Goal: Task Accomplishment & Management: Complete application form

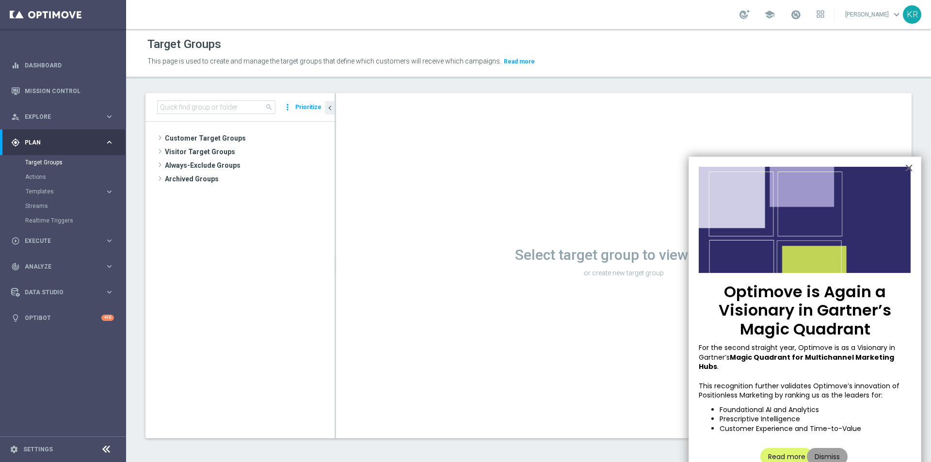
click at [830, 449] on button "Dismiss" at bounding box center [826, 456] width 41 height 17
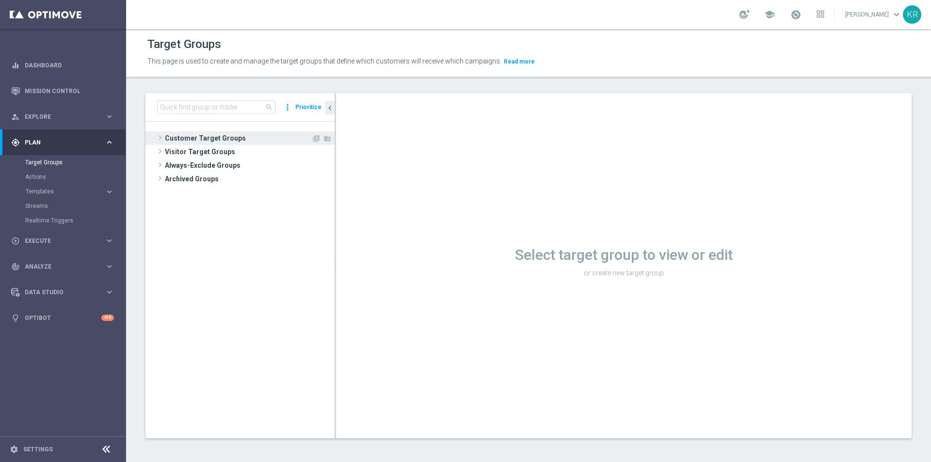
click at [185, 142] on span "Customer Target Groups" at bounding box center [238, 138] width 146 height 14
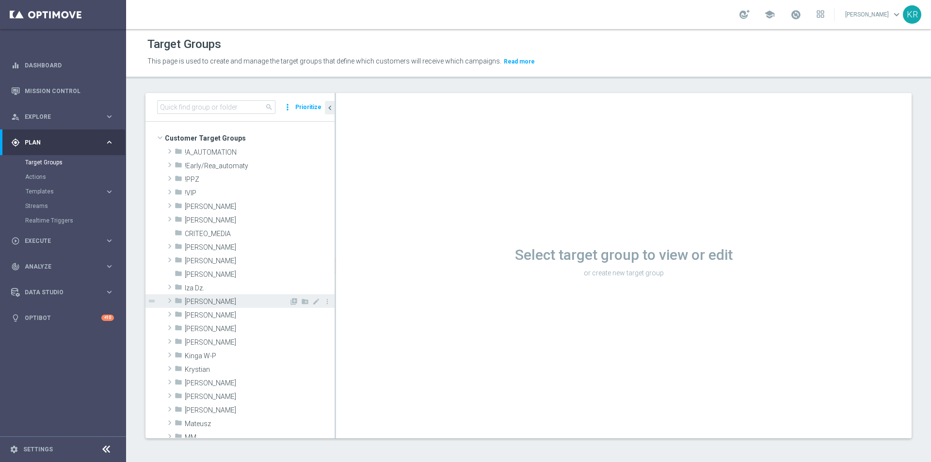
click at [213, 303] on span "[PERSON_NAME]" at bounding box center [237, 302] width 104 height 8
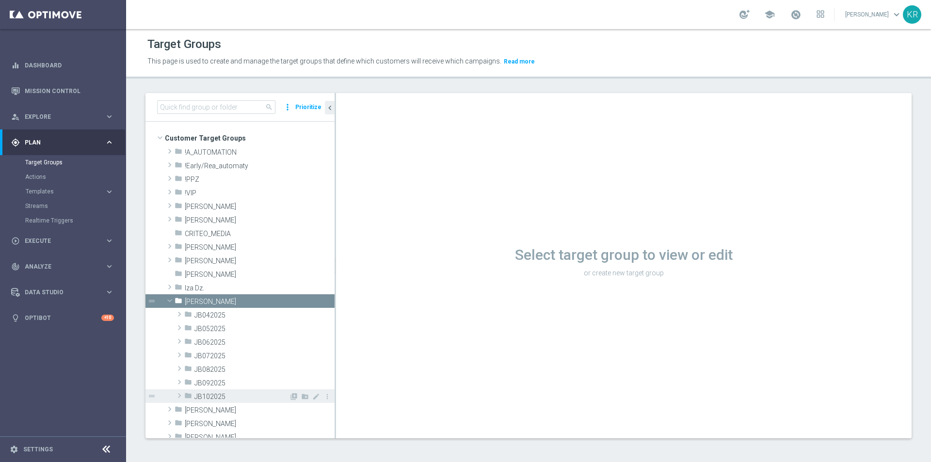
click at [241, 395] on span "JB102025" at bounding box center [241, 397] width 95 height 8
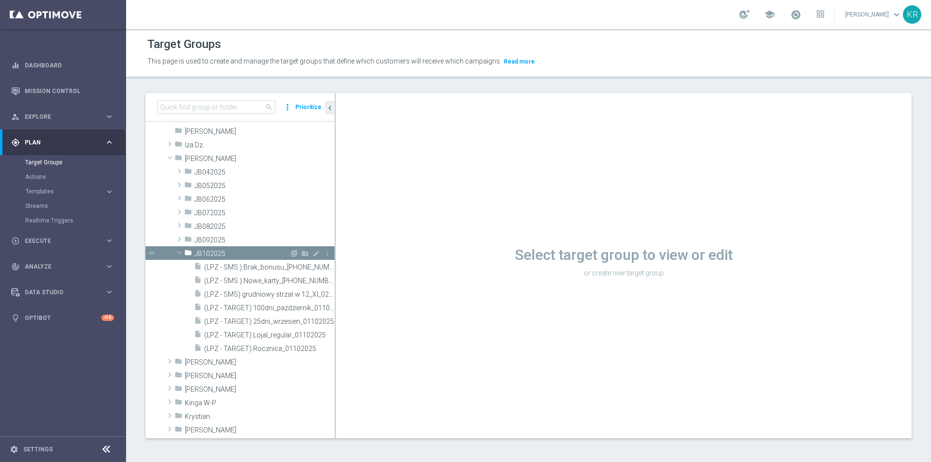
scroll to position [145, 0]
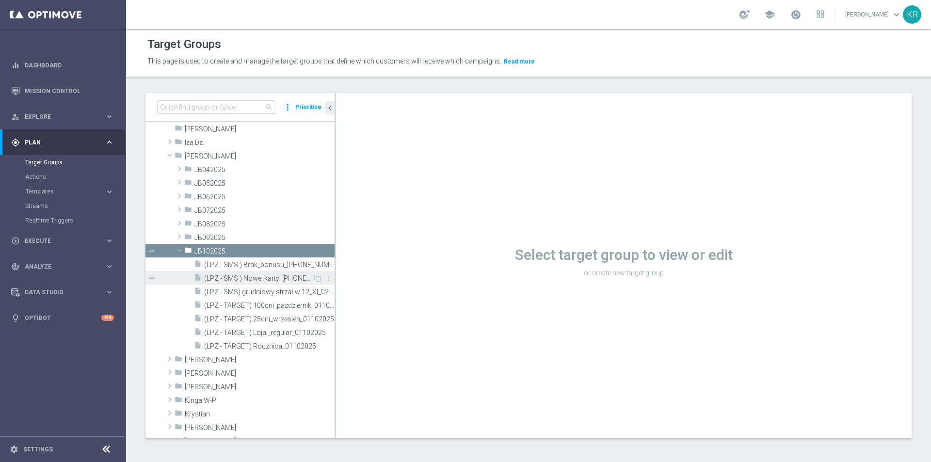
click at [248, 281] on span "(LPZ - SMS ) Nowe_karty_[PHONE_NUMBER]" at bounding box center [258, 278] width 109 height 8
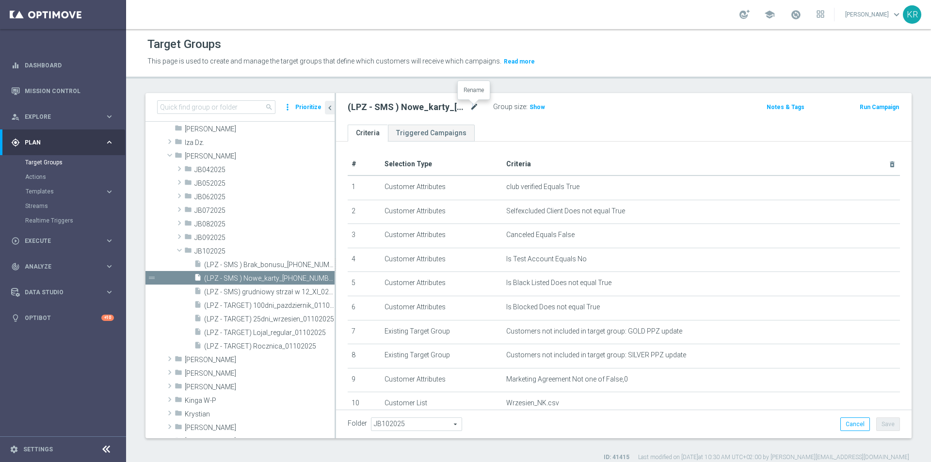
click at [473, 107] on icon "mode_edit" at bounding box center [474, 107] width 9 height 12
click at [79, 243] on span "Execute" at bounding box center [65, 241] width 80 height 6
click at [50, 191] on link "Campaign Builder" at bounding box center [63, 188] width 76 height 8
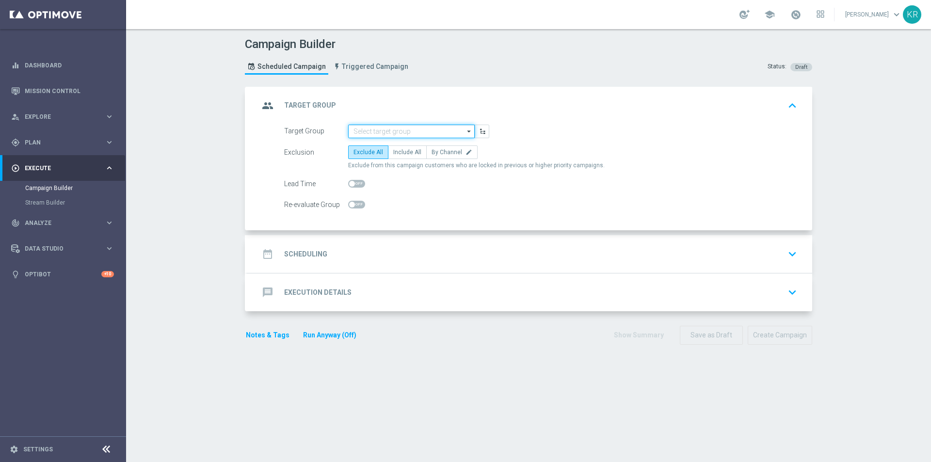
click at [388, 131] on input at bounding box center [411, 132] width 126 height 14
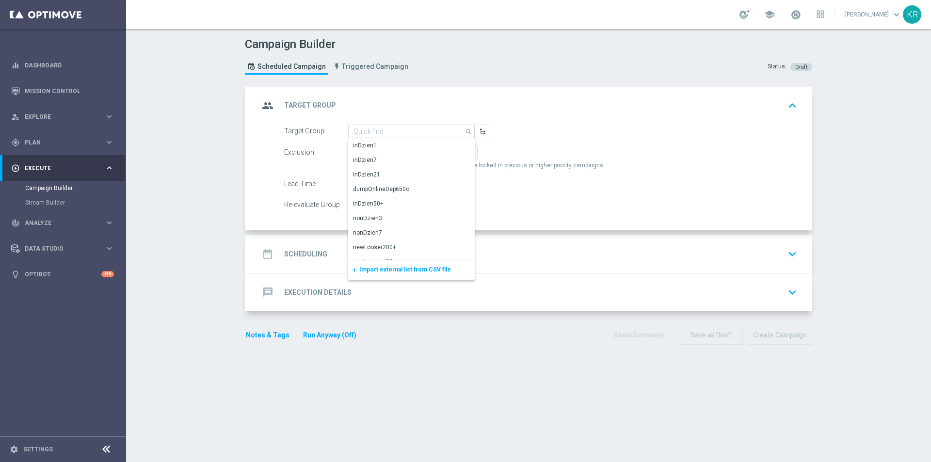
click at [425, 269] on span "Import external list from CSV file" at bounding box center [405, 269] width 92 height 7
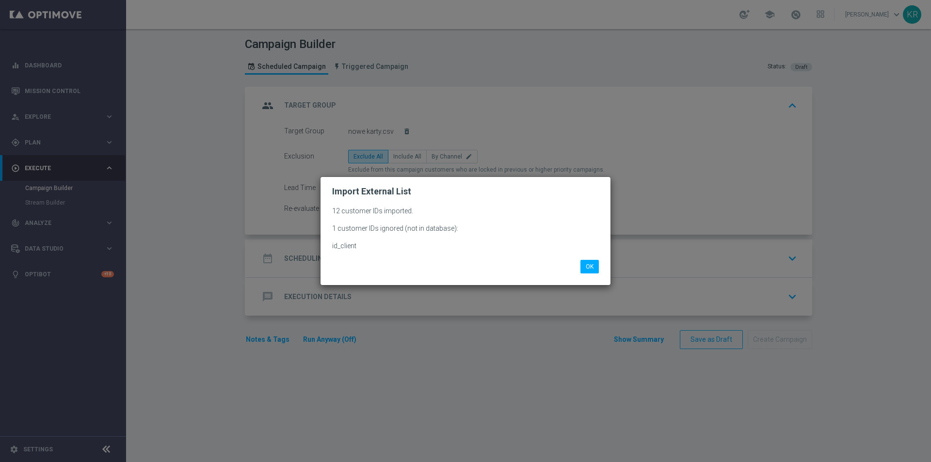
click at [402, 151] on modal-container "Import External List 12 customer IDs imported. 1 customer IDs ignored (not in d…" at bounding box center [465, 231] width 931 height 462
click at [585, 267] on button "OK" at bounding box center [589, 267] width 18 height 14
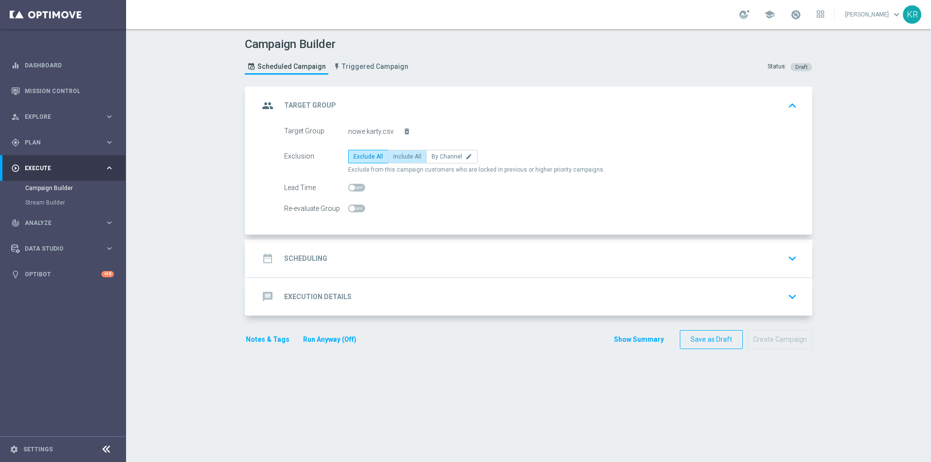
click at [400, 155] on span "Include All" at bounding box center [407, 156] width 28 height 7
click at [399, 155] on input "Include All" at bounding box center [396, 158] width 6 height 6
radio input "true"
click at [362, 253] on div "date_range Scheduling keyboard_arrow_down" at bounding box center [529, 258] width 541 height 18
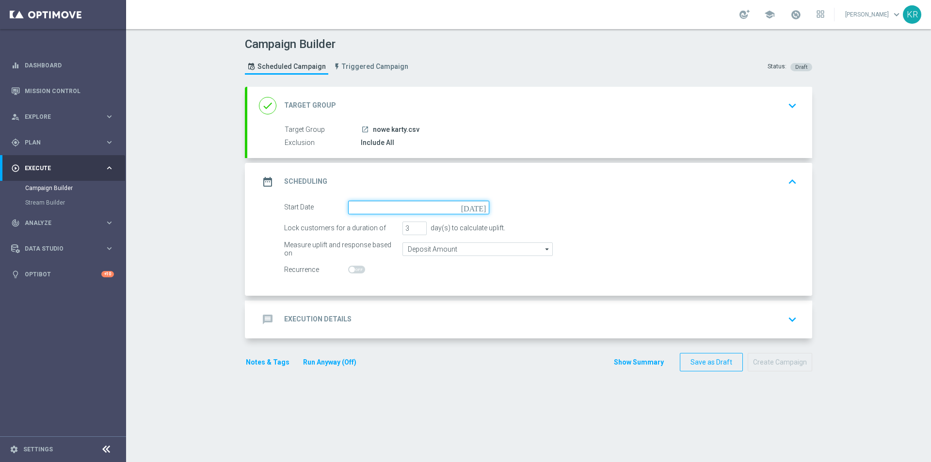
click at [348, 208] on input at bounding box center [418, 208] width 141 height 14
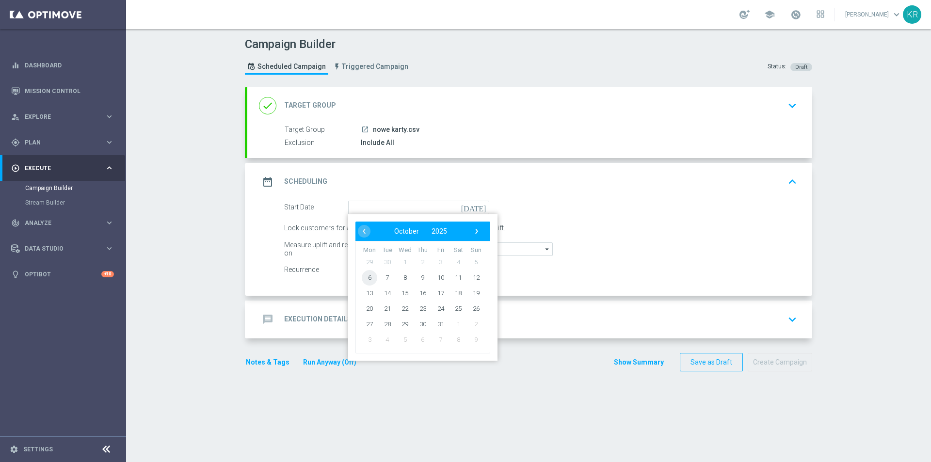
click at [363, 279] on span "6" at bounding box center [370, 277] width 16 height 16
type input "[DATE]"
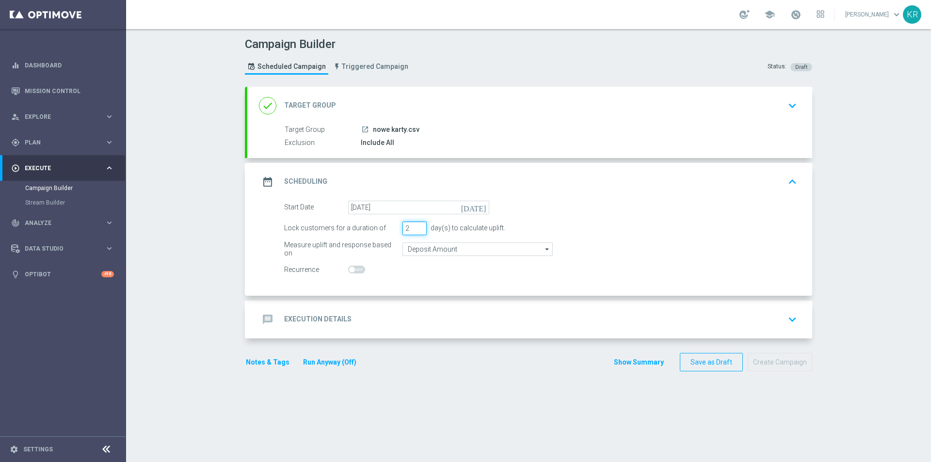
click at [416, 232] on input "2" at bounding box center [414, 228] width 24 height 14
type input "1"
click at [416, 232] on input "1" at bounding box center [414, 228] width 24 height 14
click at [361, 317] on div "message Execution Details keyboard_arrow_down" at bounding box center [529, 319] width 541 height 18
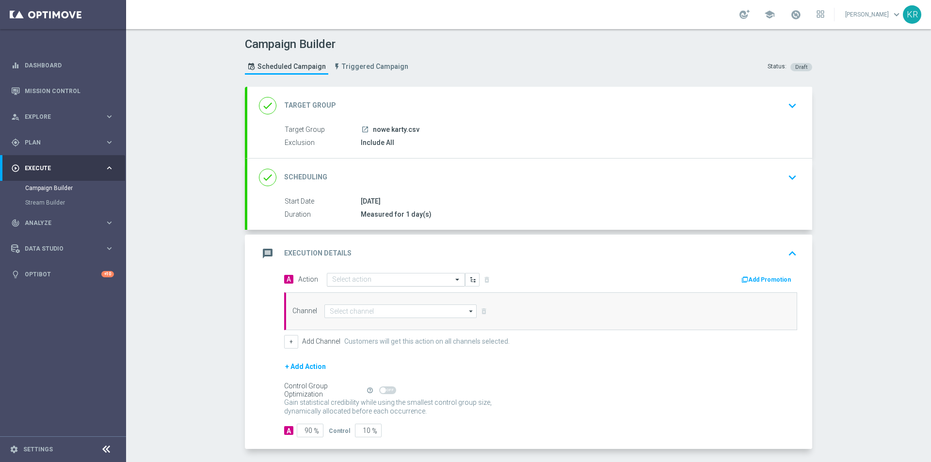
click at [345, 284] on div "Select action" at bounding box center [396, 280] width 138 height 14
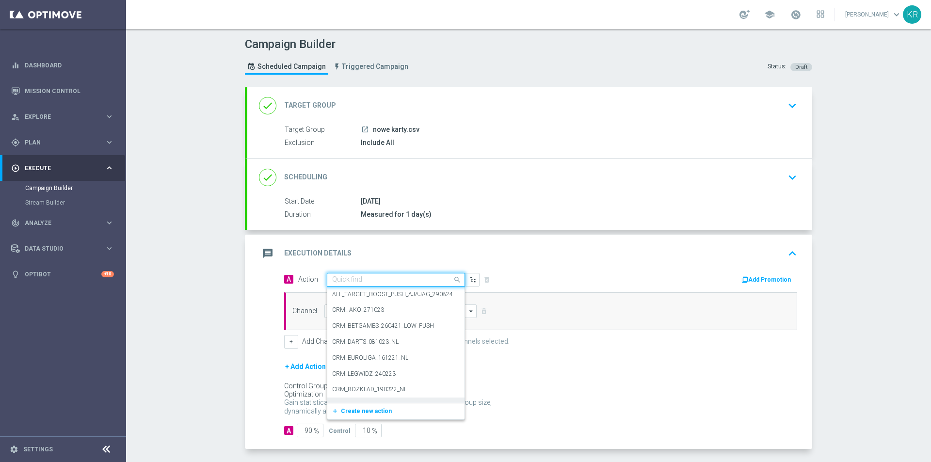
click at [369, 408] on span "Create new action" at bounding box center [366, 411] width 51 height 7
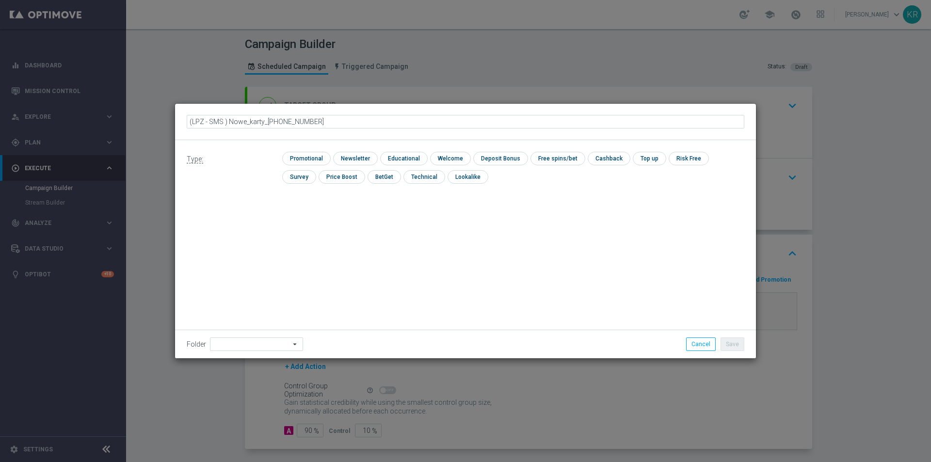
click at [272, 122] on input "(LPZ - SMS ) Nowe_karty_[PHONE_NUMBER]" at bounding box center [465, 122] width 557 height 14
type input "(LPZ - SMS ) Nowe_karty_[PHONE_NUMBER]"
click at [350, 160] on input "checkbox" at bounding box center [354, 158] width 42 height 13
checkbox input "true"
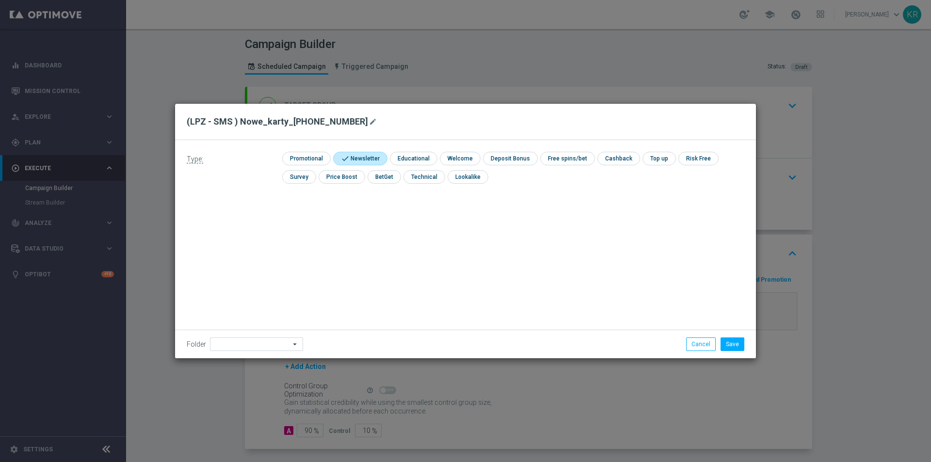
click at [263, 353] on div "Folder arrow_drop_down Show Selected 0 of 480 !ARCHIVE" at bounding box center [465, 344] width 581 height 29
click at [263, 347] on input at bounding box center [256, 344] width 93 height 14
click at [246, 251] on div "[PERSON_NAME]" at bounding box center [255, 252] width 90 height 14
type input "[PERSON_NAME]"
click at [735, 342] on button "Save" at bounding box center [732, 344] width 24 height 14
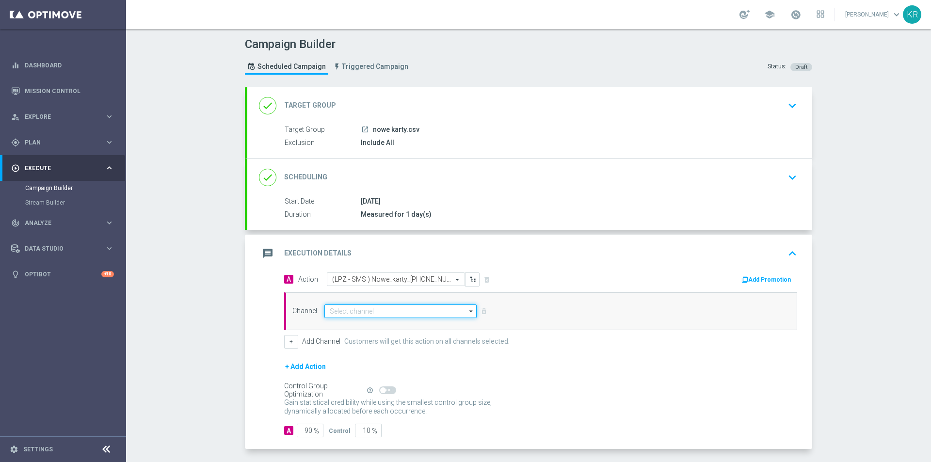
click at [379, 306] on input at bounding box center [400, 311] width 152 height 14
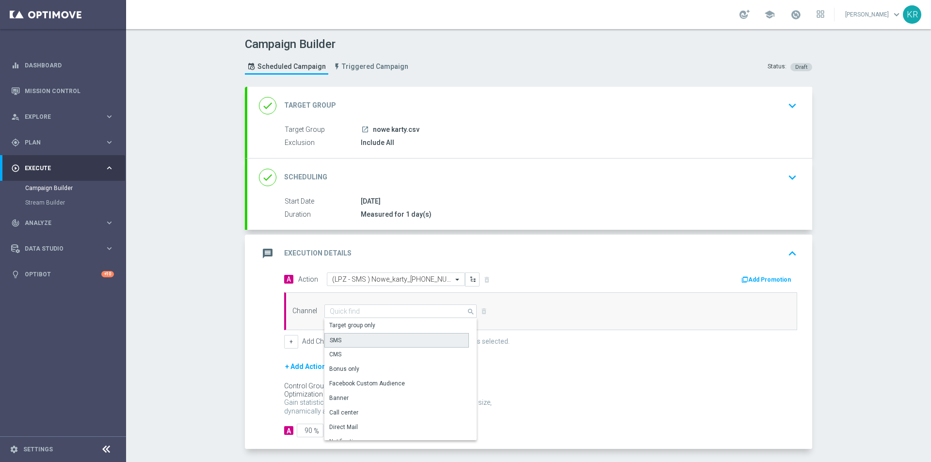
click at [372, 336] on div "SMS" at bounding box center [396, 340] width 144 height 15
type input "SMS"
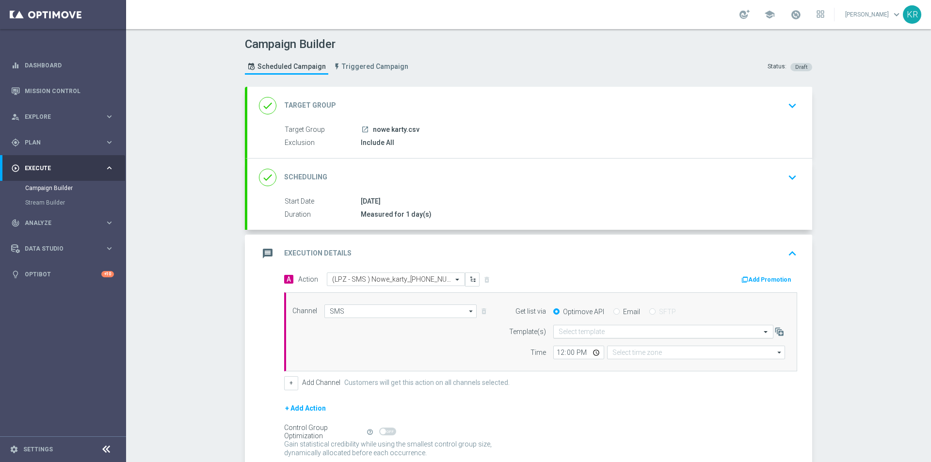
type input "Coordinated Universal Time (UTC 00:00)"
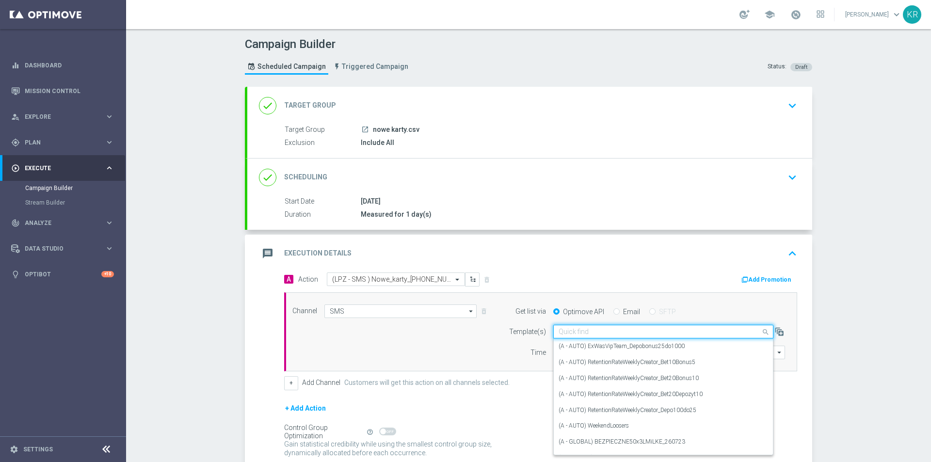
drag, startPoint x: 583, startPoint y: 329, endPoint x: 577, endPoint y: 329, distance: 5.8
click at [577, 329] on input "text" at bounding box center [653, 332] width 190 height 8
paste input "(LPZ - SMS ) Nowe_karty_[PHONE_NUMBER]"
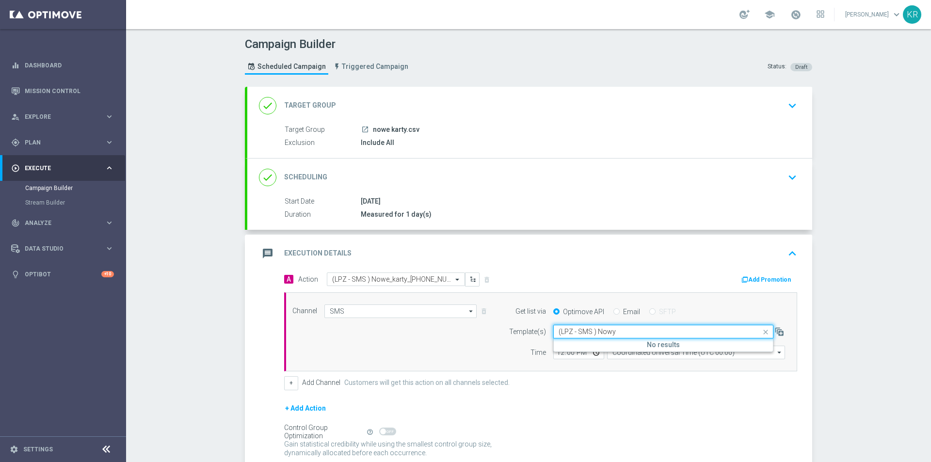
type input "(LPZ - SMS ) Nowy"
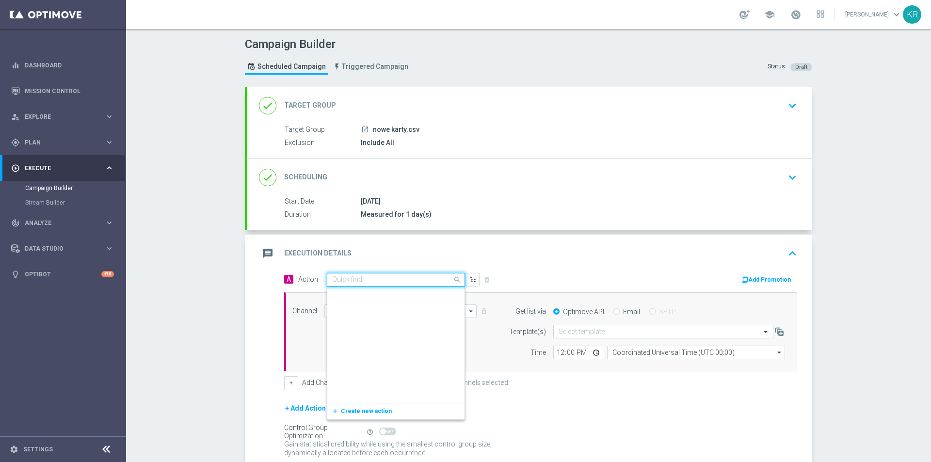
click at [453, 277] on span at bounding box center [458, 279] width 12 height 12
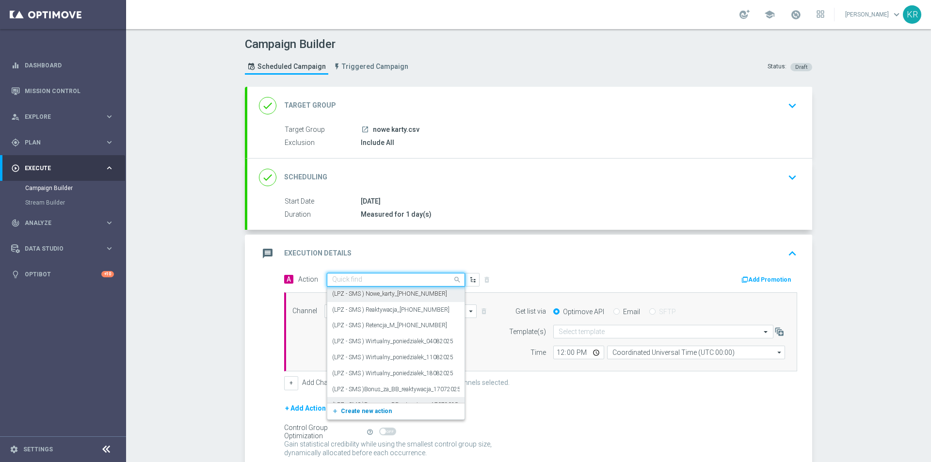
click at [376, 412] on span "Create new action" at bounding box center [366, 411] width 51 height 7
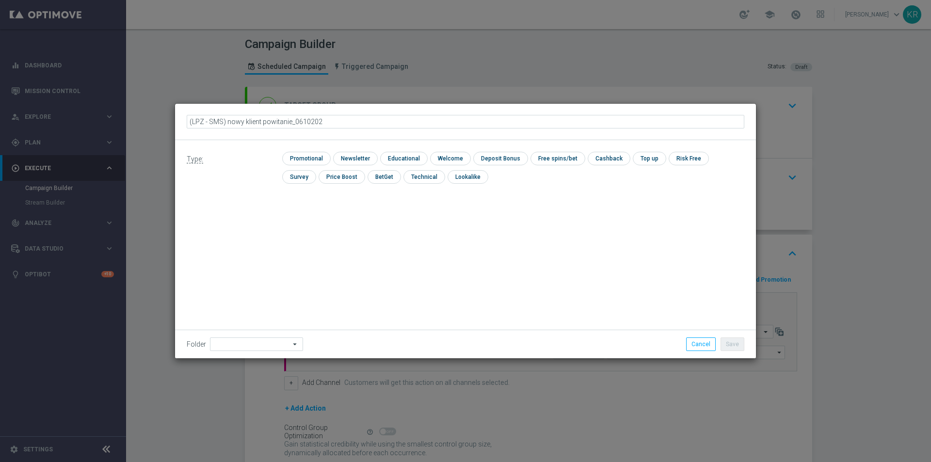
type input "(LPZ - SMS) nowy klient powitanie_06102025"
click at [388, 156] on input "checkbox" at bounding box center [402, 158] width 45 height 13
checkbox input "true"
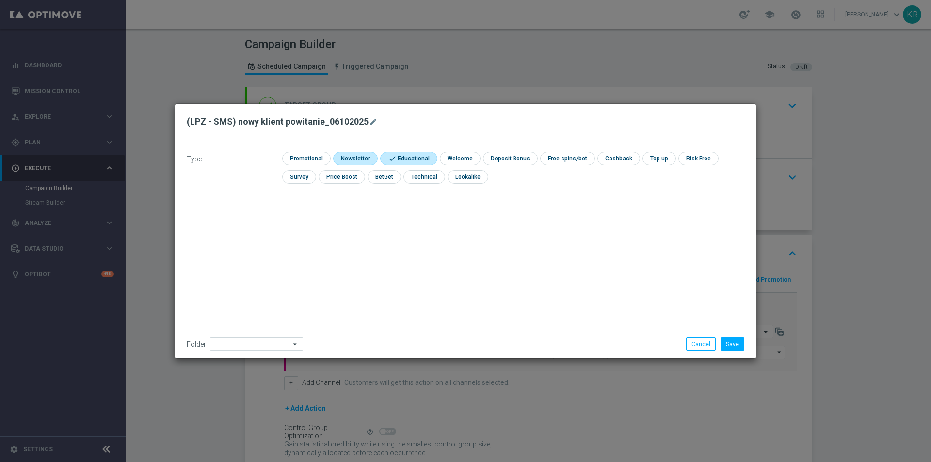
click at [344, 158] on input "checkbox" at bounding box center [354, 158] width 42 height 13
checkbox input "true"
click at [393, 158] on input "checkbox" at bounding box center [417, 158] width 54 height 13
checkbox input "false"
click at [290, 343] on icon "arrow_drop_down" at bounding box center [295, 344] width 10 height 13
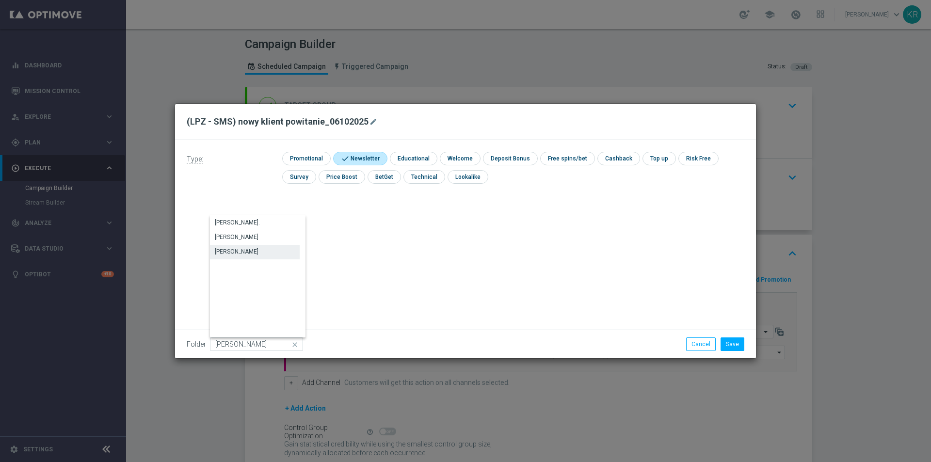
click at [231, 247] on div "[PERSON_NAME]" at bounding box center [255, 252] width 90 height 14
type input "[PERSON_NAME]"
click at [732, 345] on button "Save" at bounding box center [732, 344] width 24 height 14
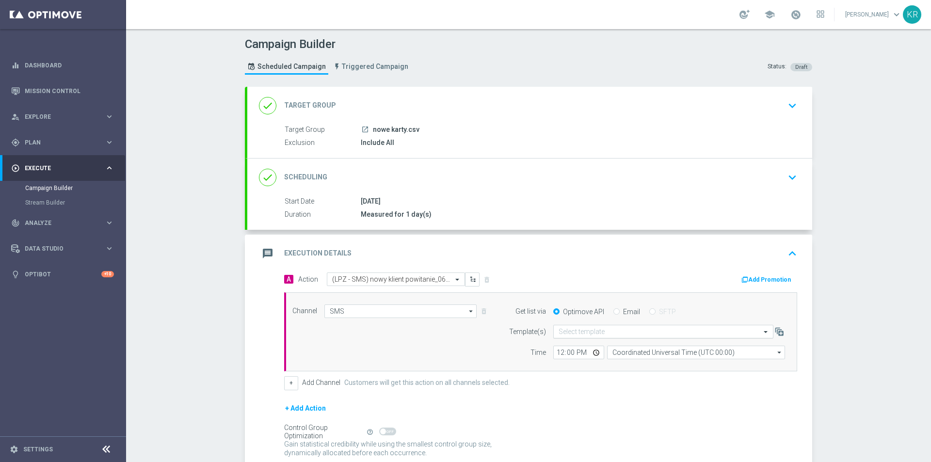
click at [603, 329] on input "text" at bounding box center [653, 332] width 190 height 8
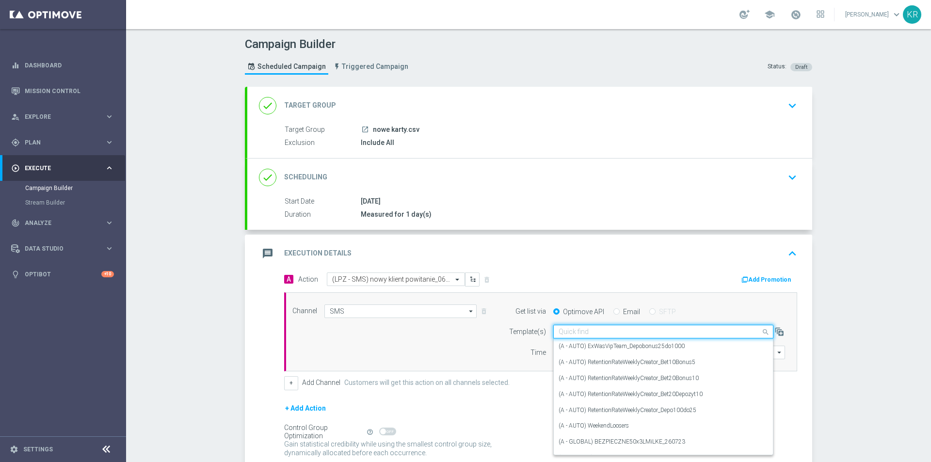
paste input "(LPZ - SMS) nowy klient powitanie_06102025"
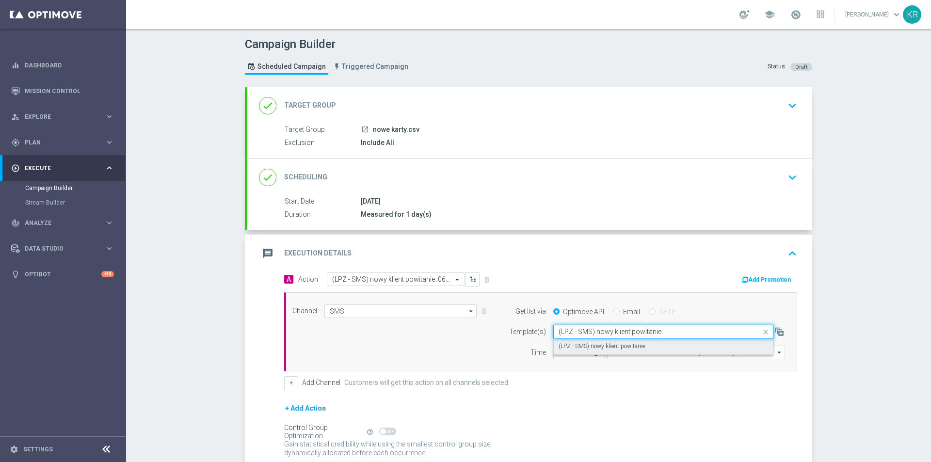
click at [648, 351] on div "(LPZ - SMS) nowy klient powitanie" at bounding box center [662, 346] width 209 height 16
type input "(LPZ - SMS) nowy klient powitanie"
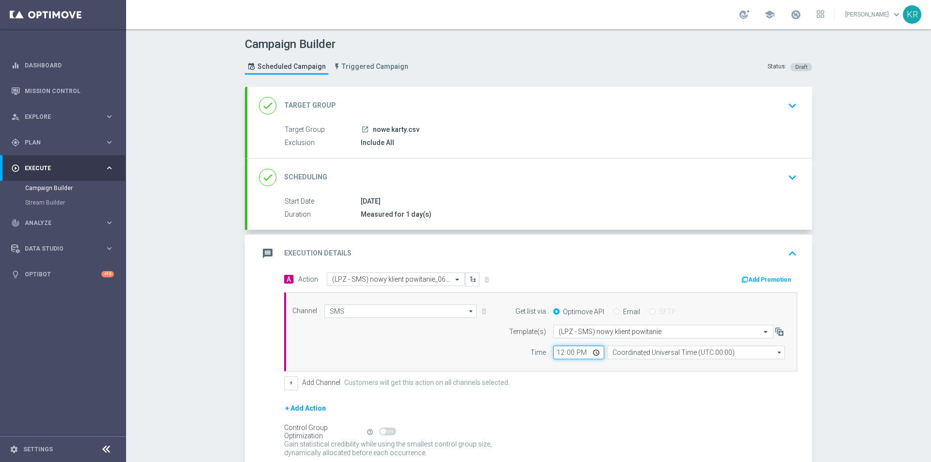
click at [567, 352] on input "12:00" at bounding box center [578, 353] width 51 height 14
type input "12:33"
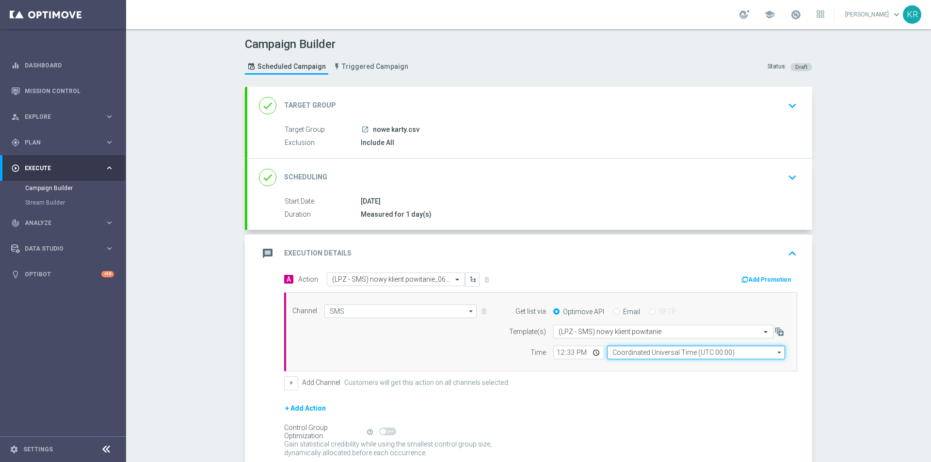
click at [639, 356] on input "Coordinated Universal Time (UTC 00:00)" at bounding box center [696, 353] width 178 height 14
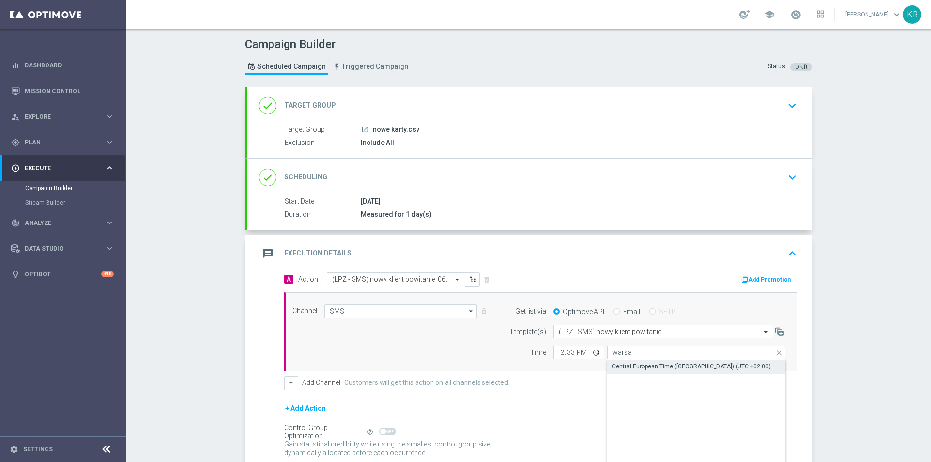
click at [643, 363] on div "Central European Time ([GEOGRAPHIC_DATA]) (UTC +02:00)" at bounding box center [691, 366] width 158 height 9
type input "Central European Time ([GEOGRAPHIC_DATA]) (UTC +02:00)"
click at [595, 385] on div "+ Add Channel Customers will get this action on all channels selected." at bounding box center [540, 383] width 513 height 14
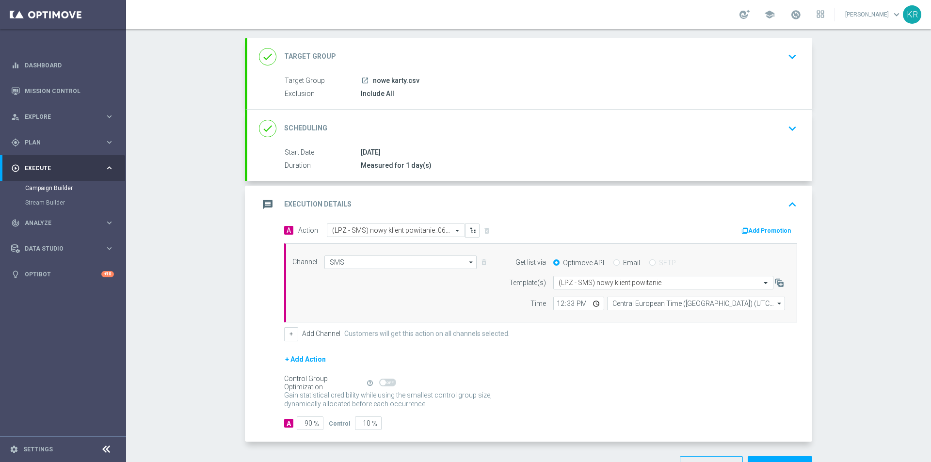
scroll to position [81, 0]
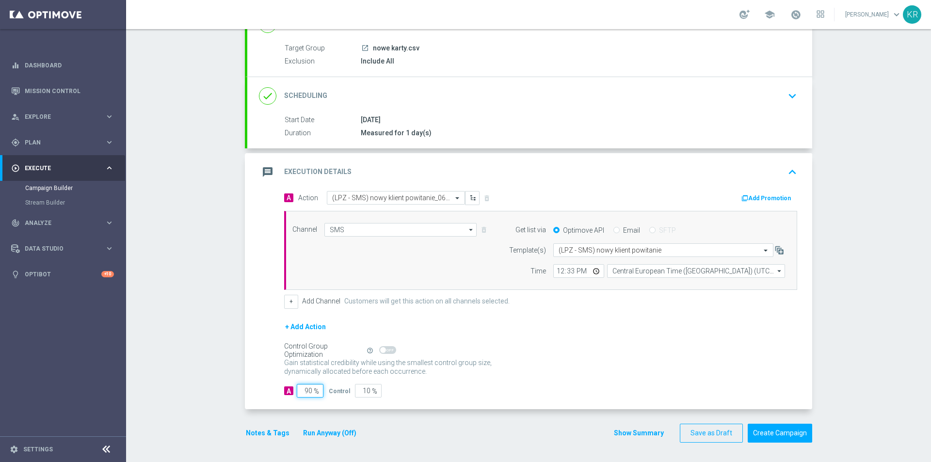
click at [303, 391] on input "90" at bounding box center [310, 391] width 27 height 14
type input "10"
type input "90"
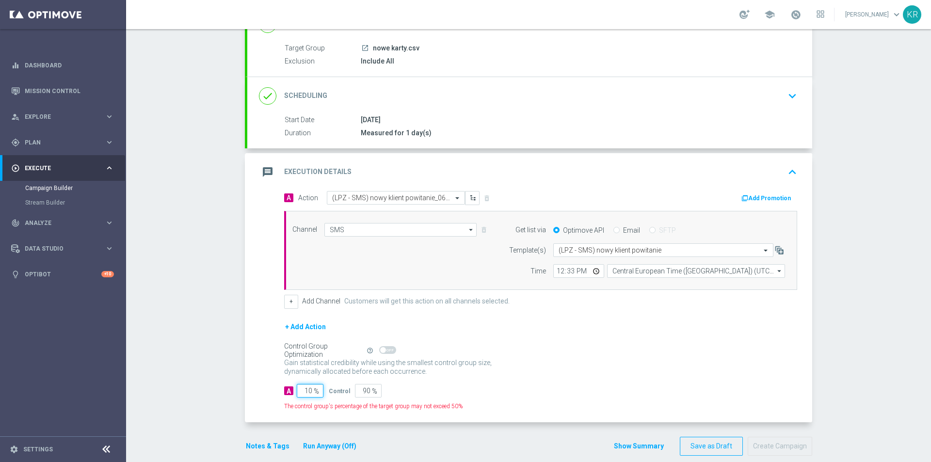
type input "100"
type input "0"
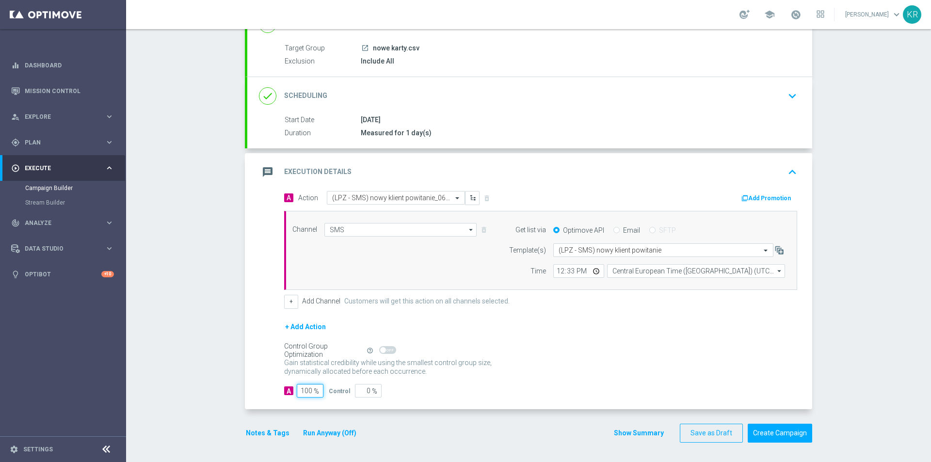
type input "100"
click at [662, 319] on form "A Action Select action (LPZ - SMS) nowy klient powitanie_06102025 delete_foreve…" at bounding box center [540, 294] width 513 height 206
click at [788, 433] on button "Create Campaign" at bounding box center [779, 433] width 64 height 19
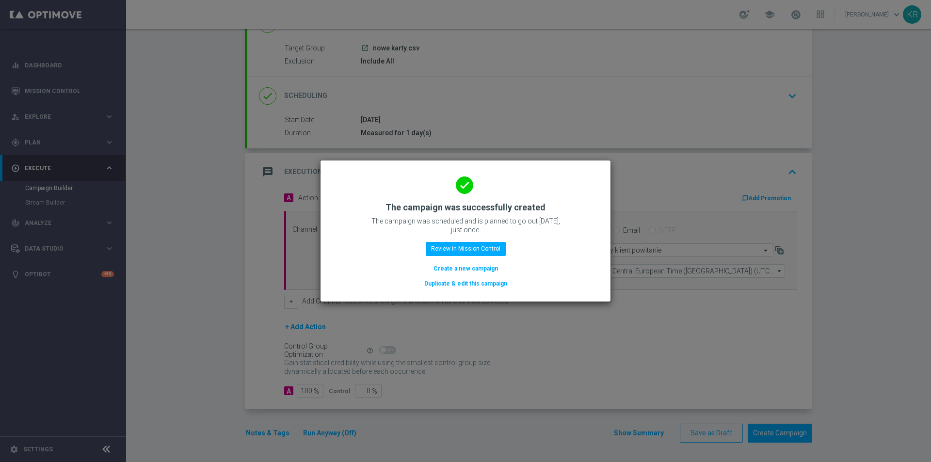
click at [474, 270] on button "Create a new campaign" at bounding box center [465, 268] width 66 height 11
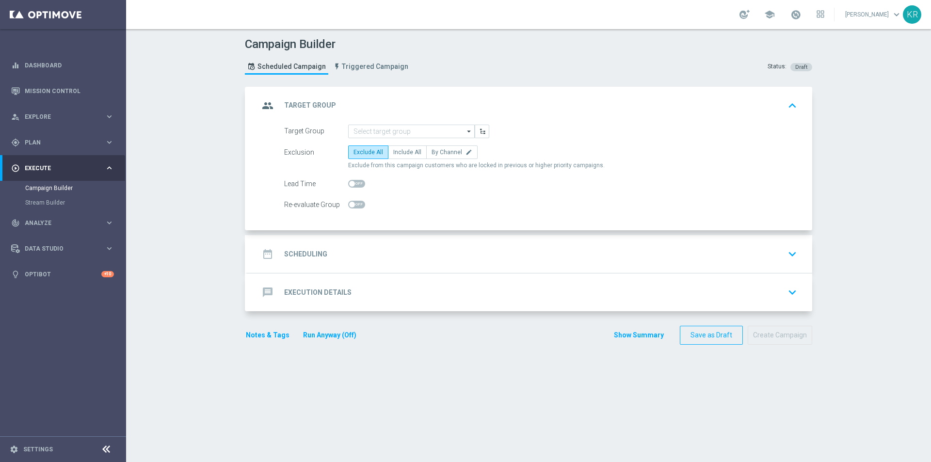
scroll to position [0, 0]
click at [403, 127] on input at bounding box center [411, 132] width 126 height 14
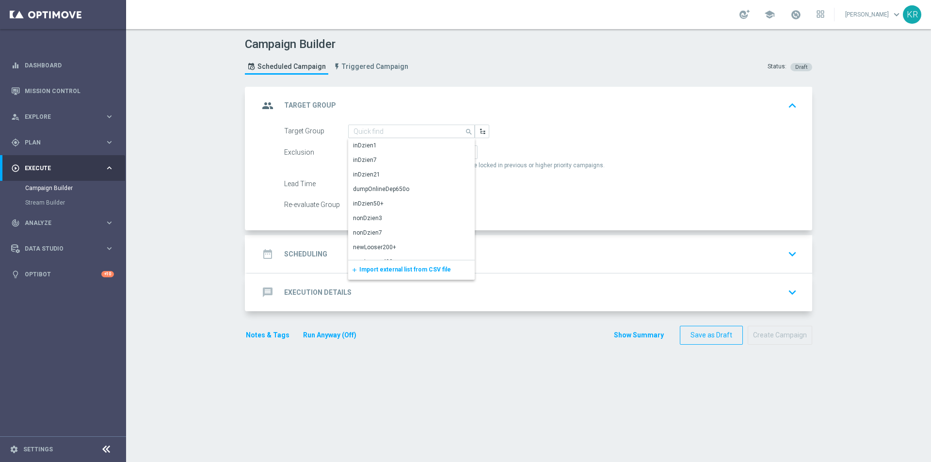
click at [380, 269] on span "Import external list from CSV file" at bounding box center [405, 269] width 92 height 7
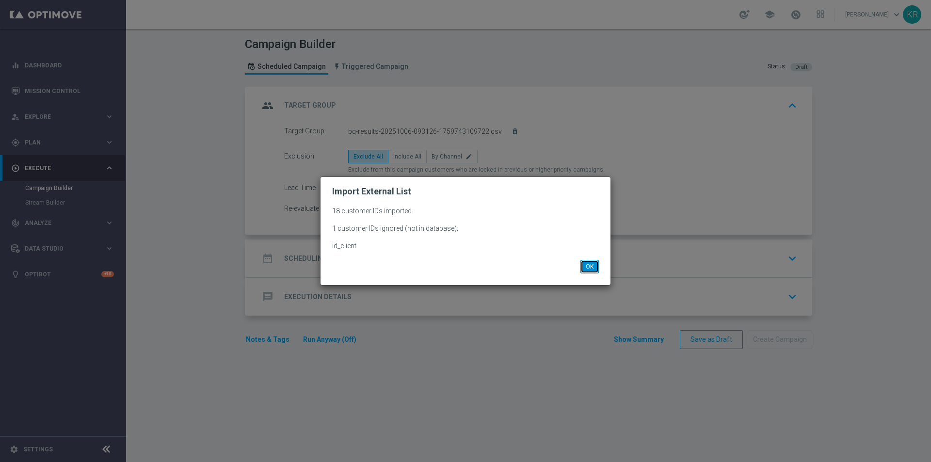
click at [595, 267] on button "OK" at bounding box center [589, 267] width 18 height 14
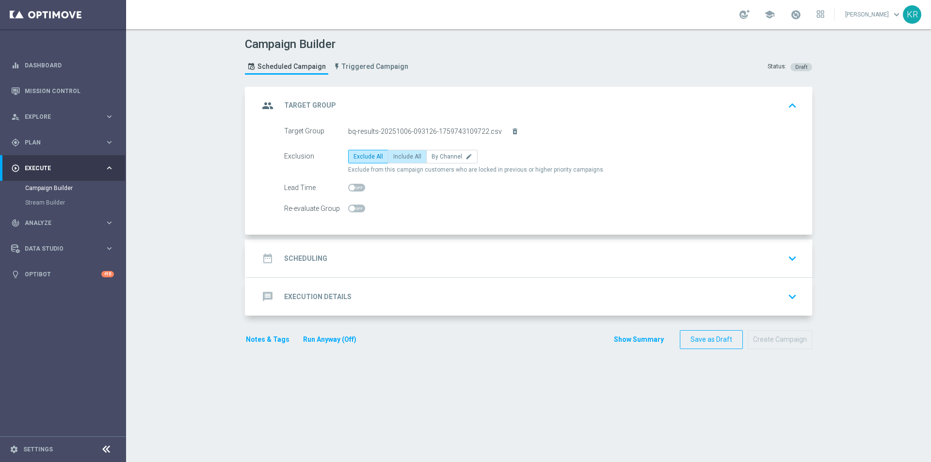
click at [403, 155] on span "Include All" at bounding box center [407, 156] width 28 height 7
click at [399, 155] on input "Include All" at bounding box center [396, 158] width 6 height 6
radio input "true"
click at [364, 253] on div "date_range Scheduling keyboard_arrow_down" at bounding box center [529, 258] width 541 height 18
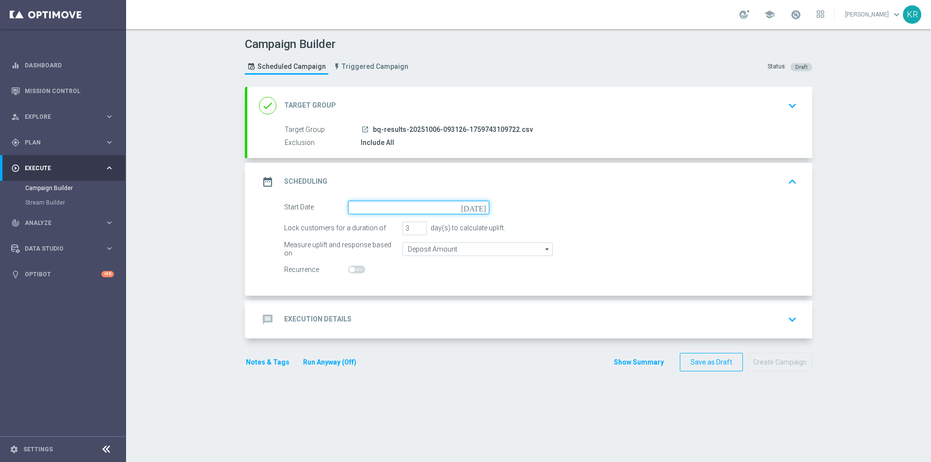
click at [379, 211] on input at bounding box center [418, 208] width 141 height 14
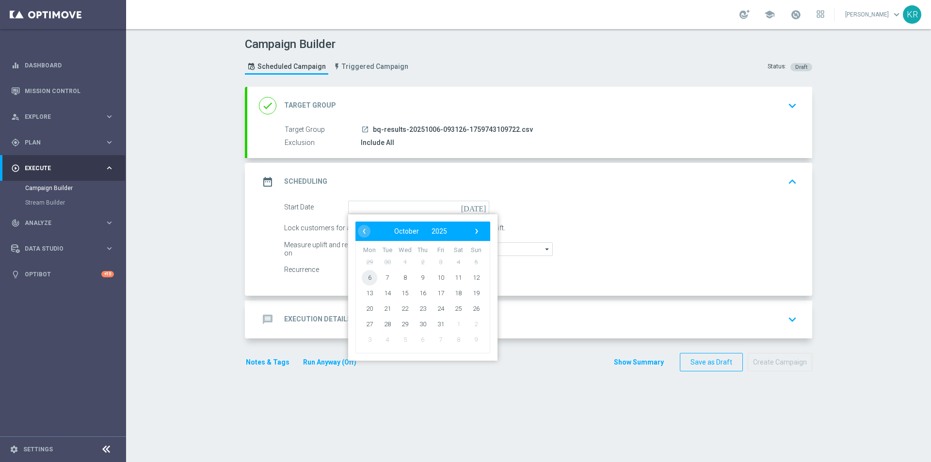
click at [364, 278] on span "6" at bounding box center [370, 277] width 16 height 16
type input "[DATE]"
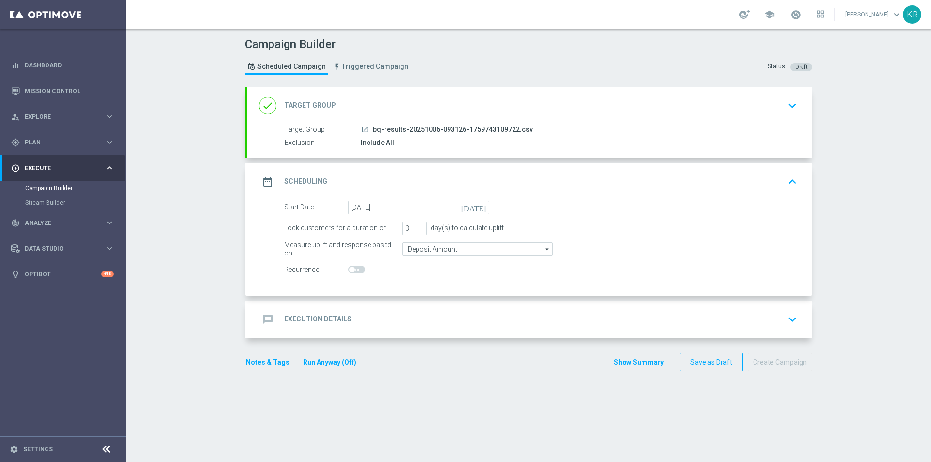
click at [363, 311] on div "message Execution Details keyboard_arrow_down" at bounding box center [529, 319] width 541 height 18
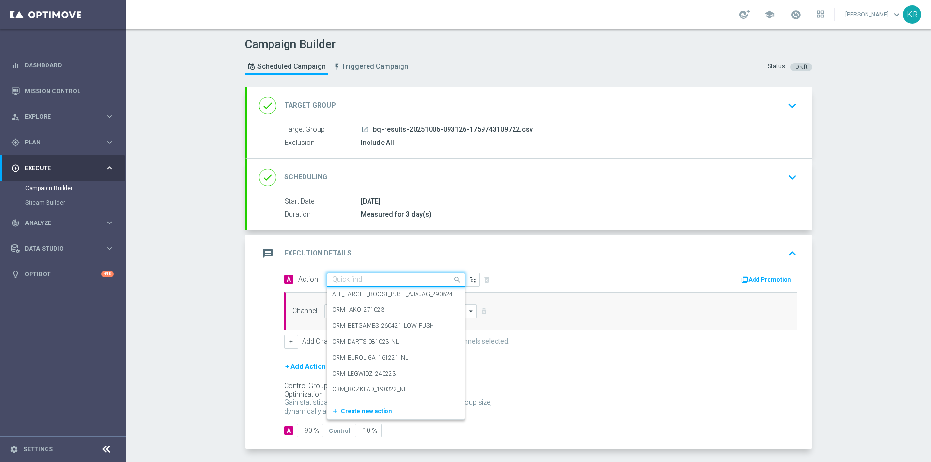
click at [341, 281] on input "text" at bounding box center [386, 280] width 108 height 8
click at [373, 412] on span "Create new action" at bounding box center [366, 411] width 51 height 7
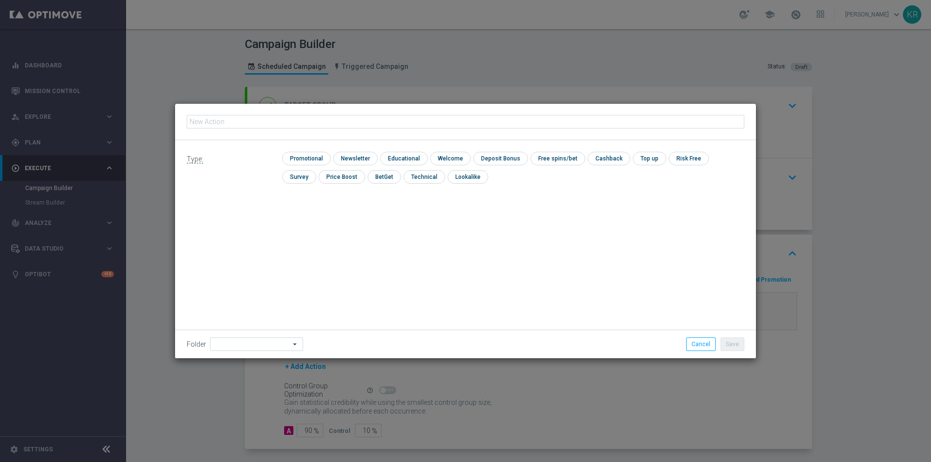
type input "(LPZ - TARGET) Welcome Bonus_06102025"
click at [358, 159] on input "checkbox" at bounding box center [354, 158] width 42 height 13
checkbox input "true"
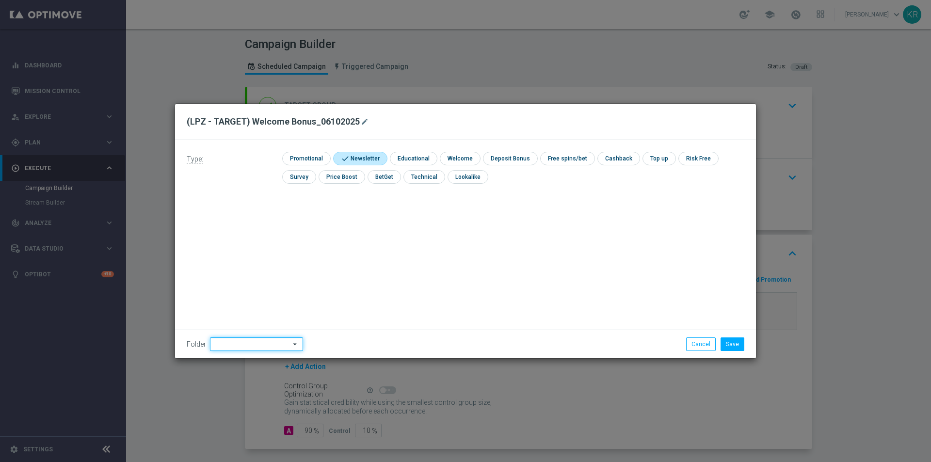
click at [277, 343] on input at bounding box center [256, 344] width 93 height 14
click at [235, 252] on div "[PERSON_NAME]" at bounding box center [237, 252] width 44 height 9
type input "[PERSON_NAME]"
click at [738, 344] on button "Save" at bounding box center [732, 344] width 24 height 14
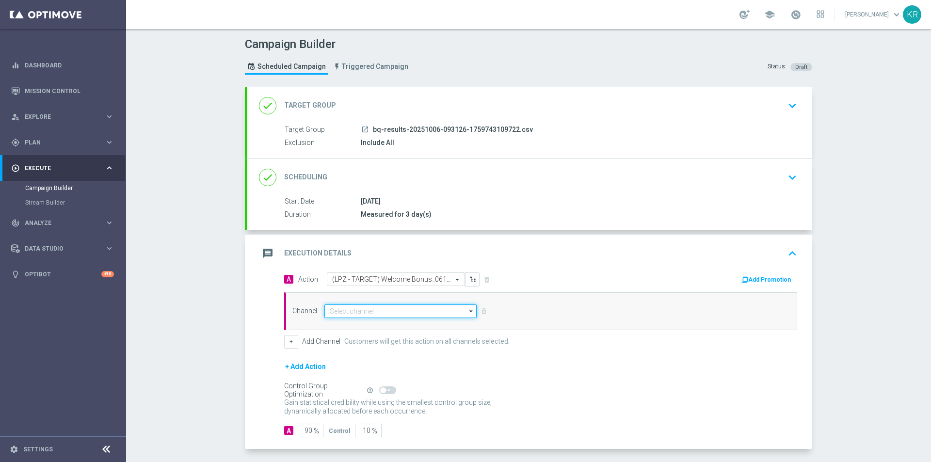
click at [388, 305] on input at bounding box center [400, 311] width 152 height 14
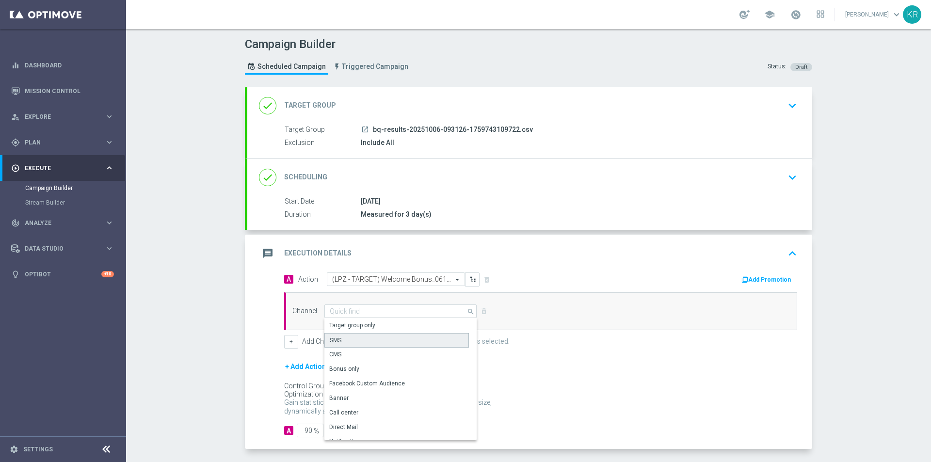
click at [341, 343] on div "SMS" at bounding box center [396, 340] width 144 height 15
type input "SMS"
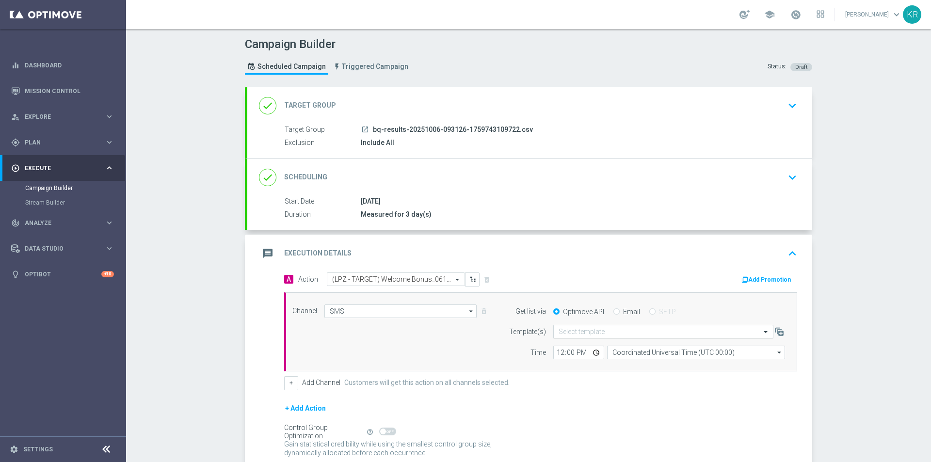
click at [612, 334] on input "text" at bounding box center [653, 332] width 190 height 8
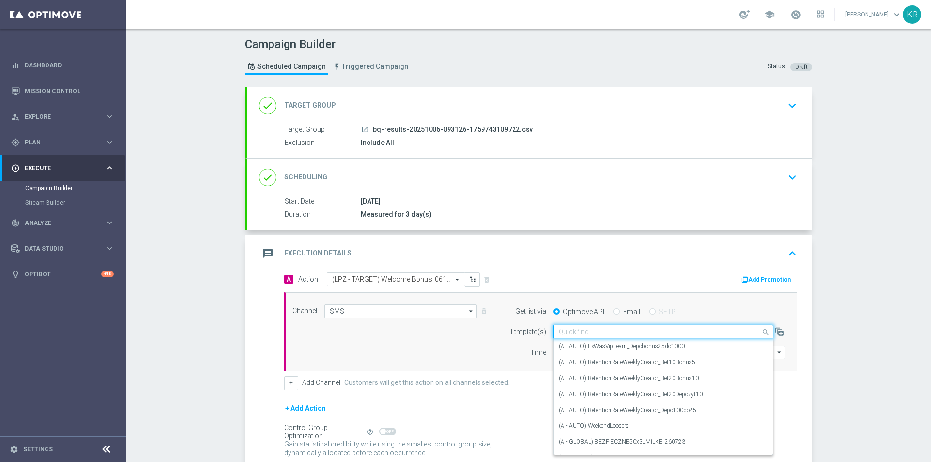
paste input "(LPZ - TARGET) Welcome Bonus_06102025"
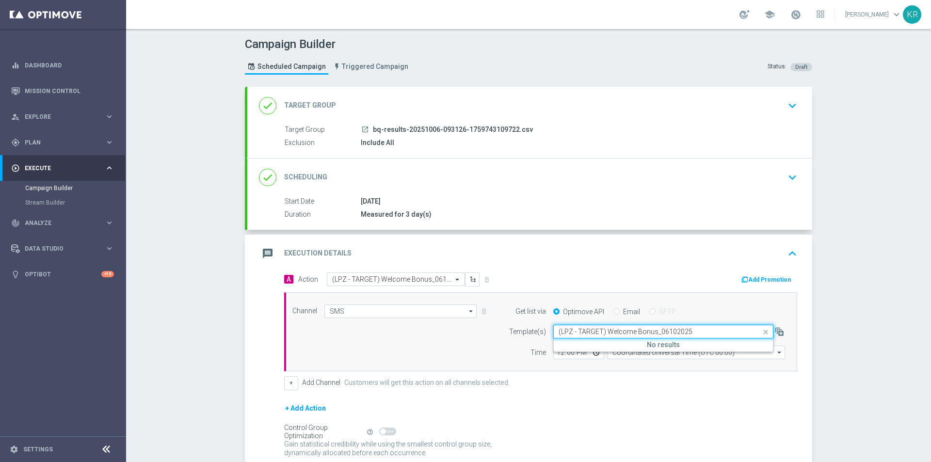
type input "(LPZ - TARGET) Welcome Bonus_06102025"
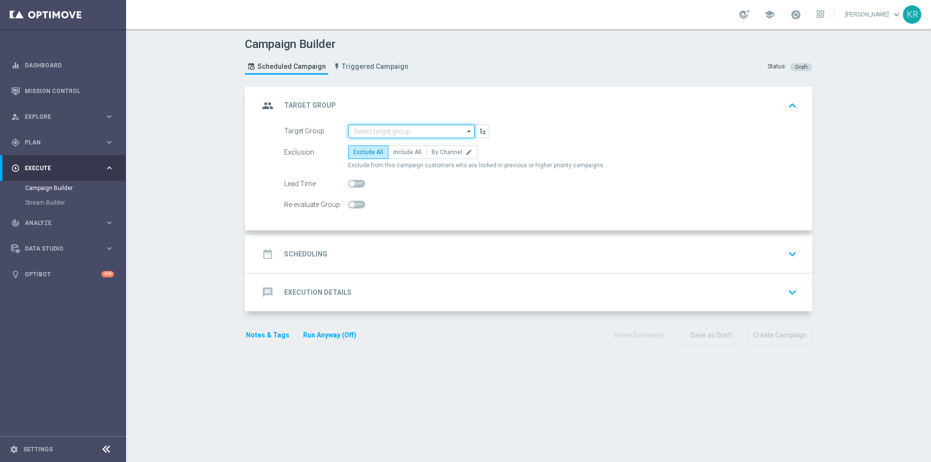
click at [375, 134] on input at bounding box center [411, 132] width 126 height 14
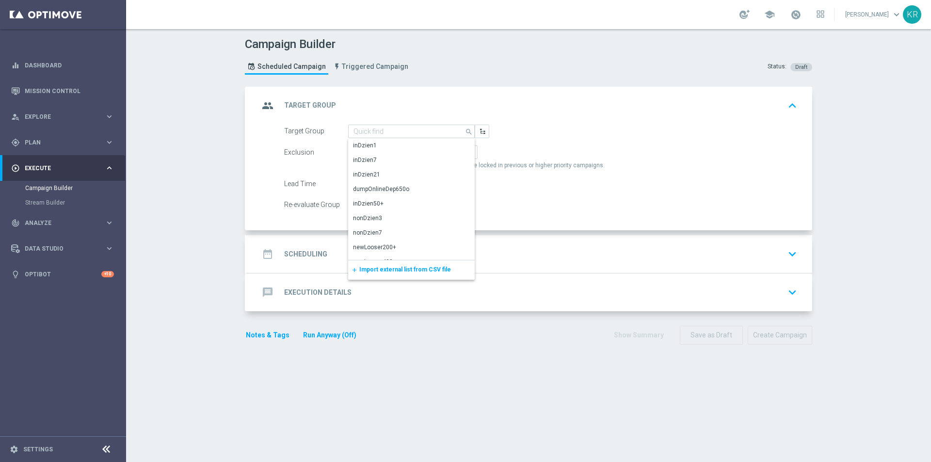
click at [395, 267] on span "Import external list from CSV file" at bounding box center [405, 269] width 92 height 7
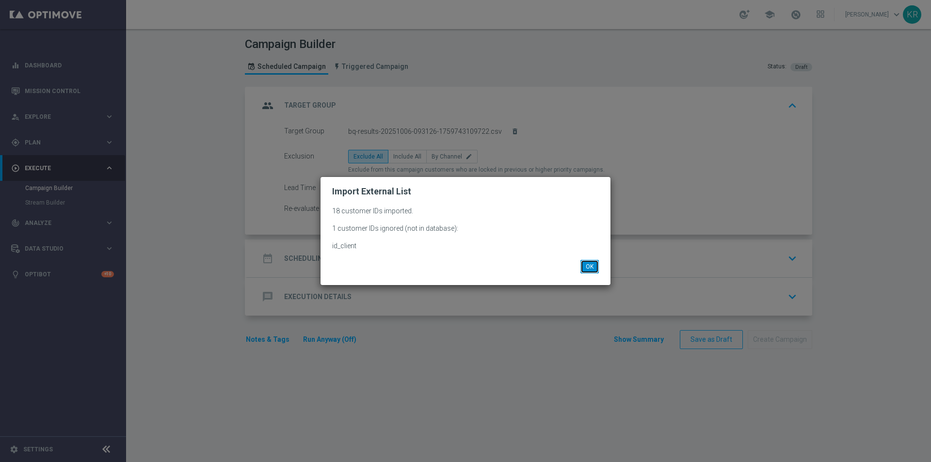
click at [592, 269] on button "OK" at bounding box center [589, 267] width 18 height 14
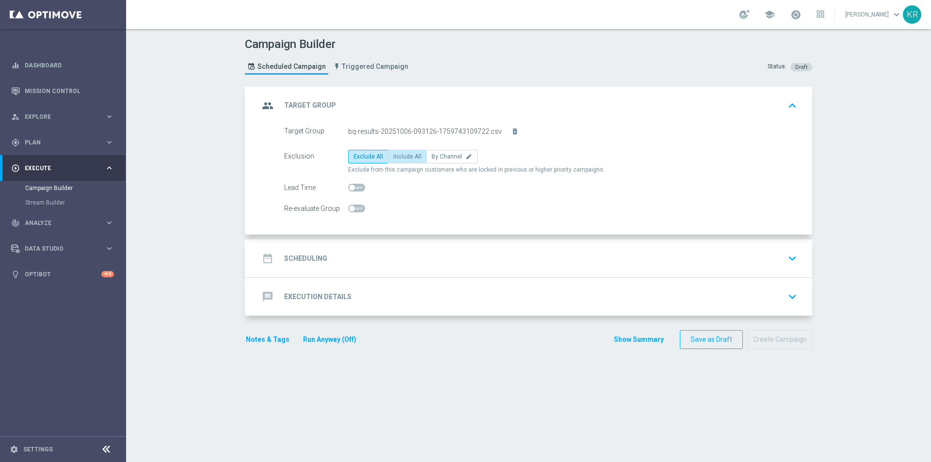
click at [394, 158] on span "Include All" at bounding box center [407, 156] width 28 height 7
click at [394, 158] on input "Include All" at bounding box center [396, 158] width 6 height 6
radio input "true"
click at [396, 252] on div "date_range Scheduling keyboard_arrow_down" at bounding box center [529, 258] width 541 height 18
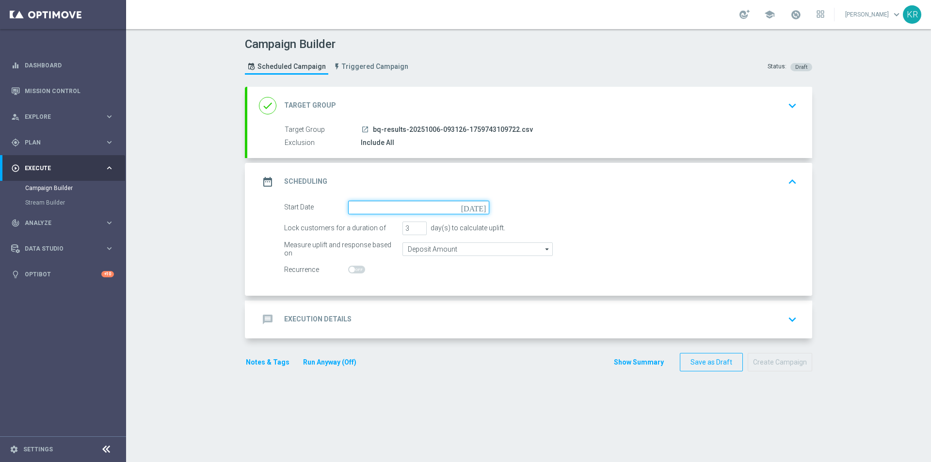
click at [364, 207] on input at bounding box center [418, 208] width 141 height 14
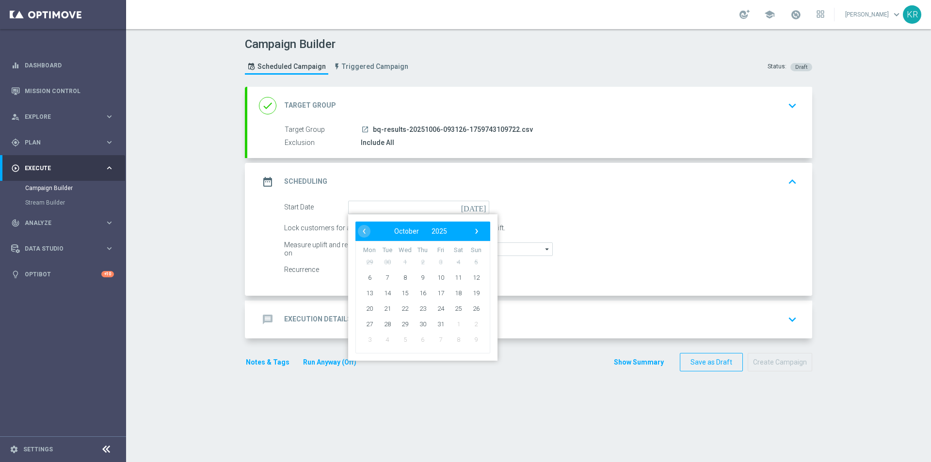
click at [361, 281] on td "6" at bounding box center [370, 277] width 18 height 16
click at [364, 282] on span "6" at bounding box center [370, 277] width 16 height 16
type input "[DATE]"
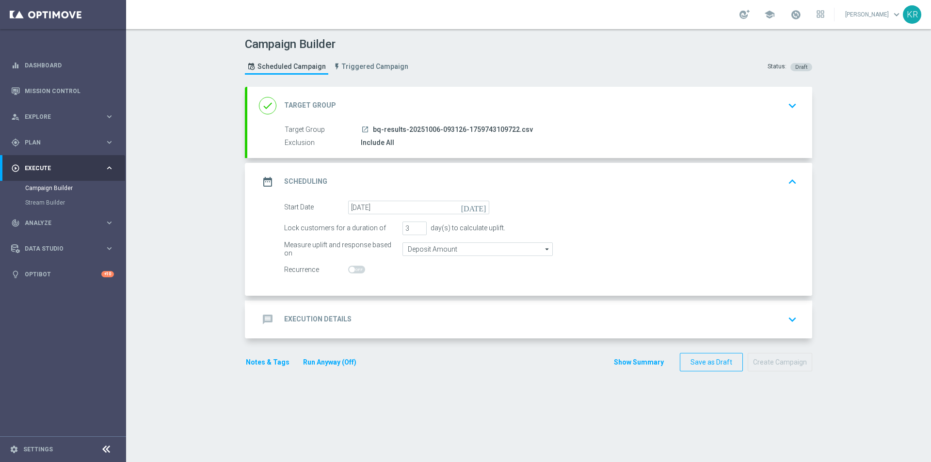
click at [396, 313] on div "message Execution Details keyboard_arrow_down" at bounding box center [529, 319] width 541 height 18
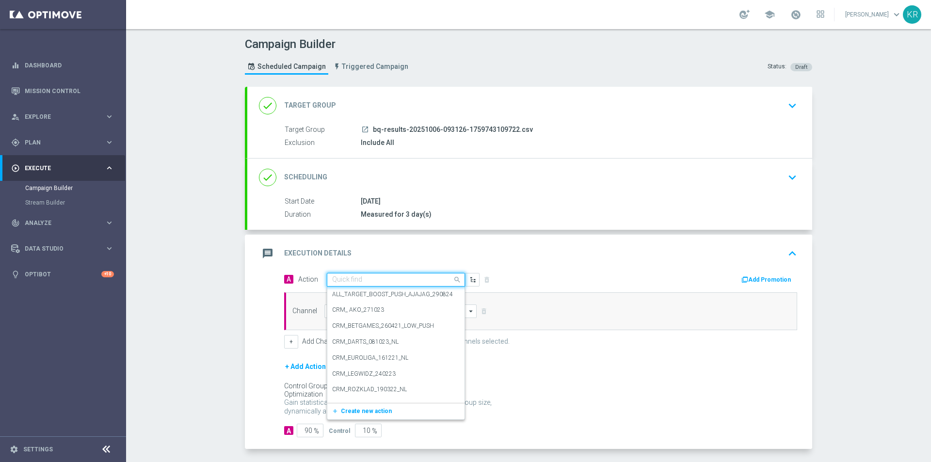
click at [374, 275] on div "Quick find" at bounding box center [396, 280] width 138 height 14
paste input "(LPZ - TARGET) Welcome Bonus_06102025"
type input "(LPZ - TARGET) Welcome Bonus_06102025"
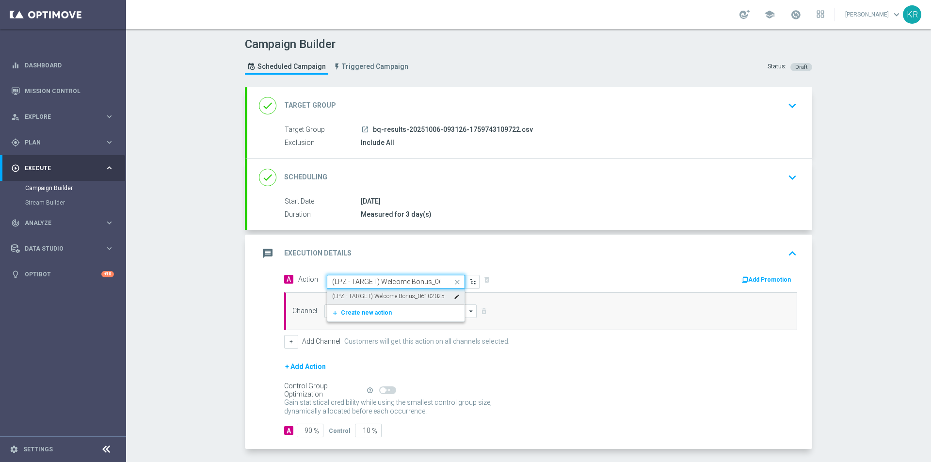
scroll to position [0, 21]
click at [385, 299] on label "(LPZ - TARGET) Welcome Bonus_06102025" at bounding box center [388, 296] width 112 height 8
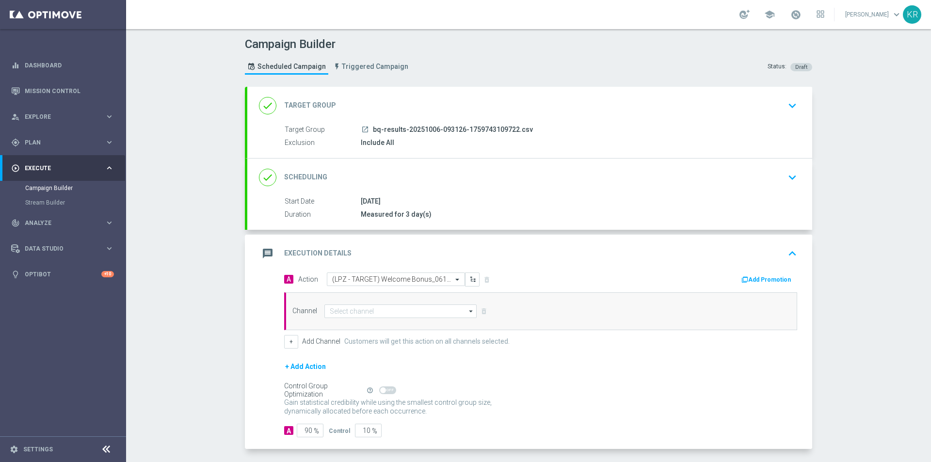
scroll to position [0, 0]
click at [362, 313] on input at bounding box center [400, 311] width 152 height 14
click at [348, 337] on div "SMS" at bounding box center [396, 340] width 144 height 14
type input "SMS"
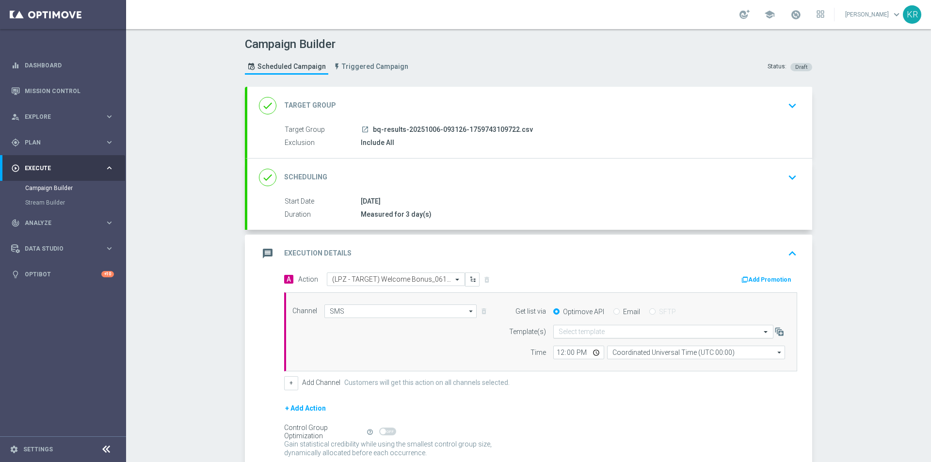
click at [577, 330] on input "text" at bounding box center [653, 332] width 190 height 8
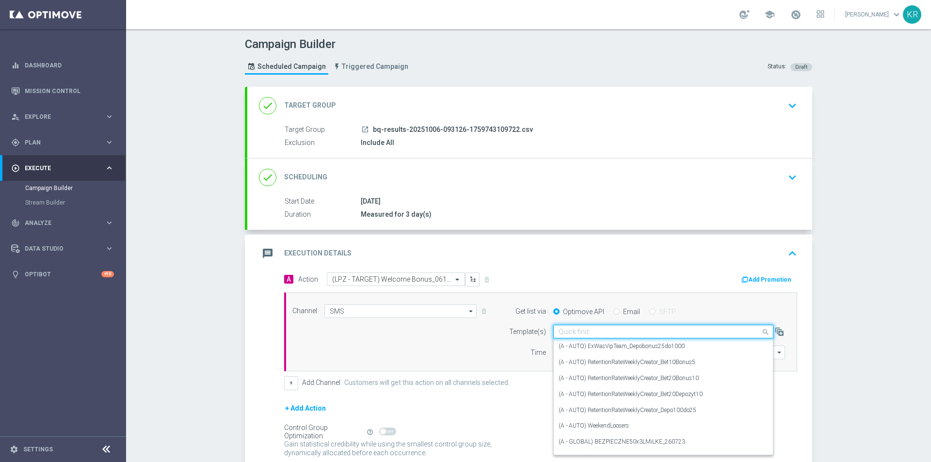
paste input "(LPZ - TARGET) Welcome Bonus_06102025"
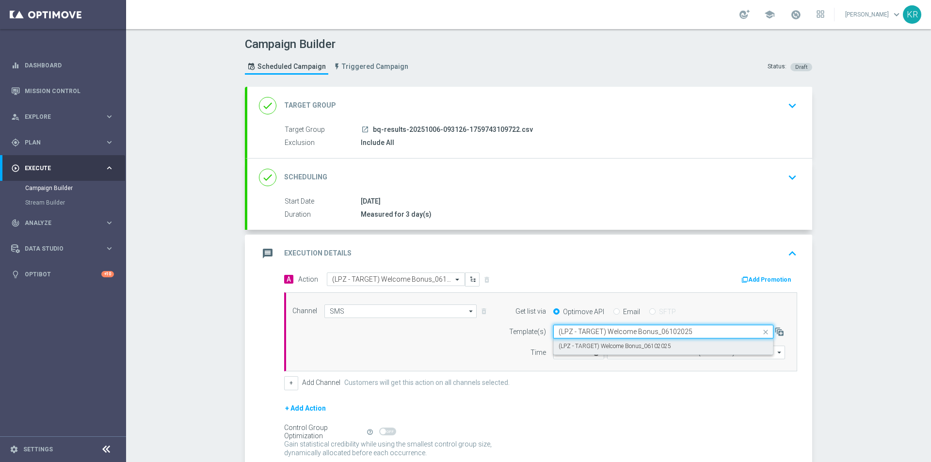
click at [600, 345] on label "(LPZ - TARGET) Welcome Bonus_06102025" at bounding box center [614, 346] width 112 height 8
type input "(LPZ - TARGET) Welcome Bonus_06102025"
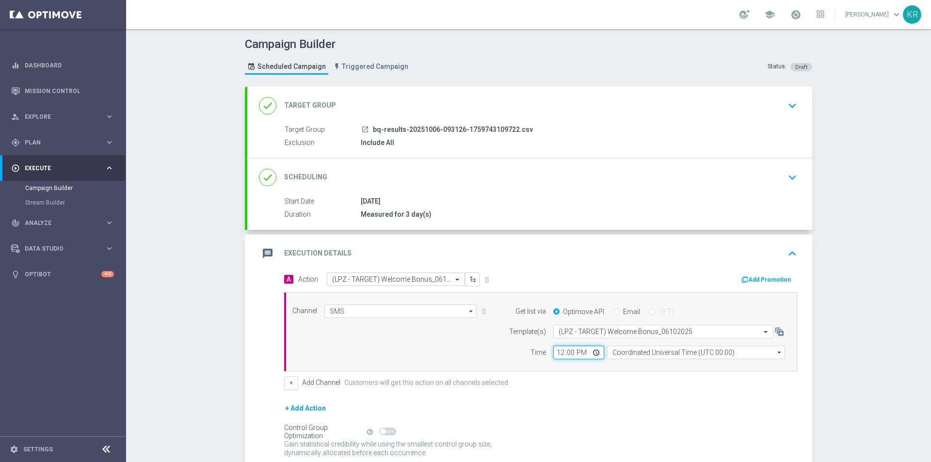
click at [555, 351] on input "12:00" at bounding box center [578, 353] width 51 height 14
type input "12:46"
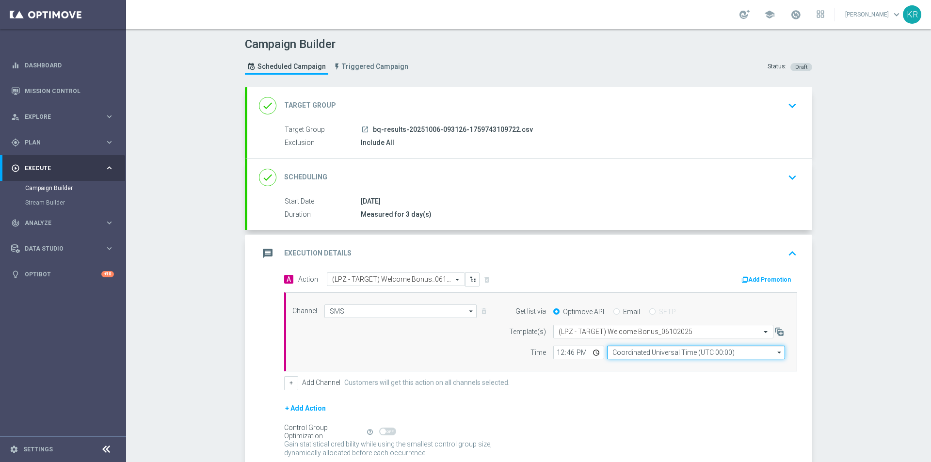
click at [622, 352] on input "Coordinated Universal Time (UTC 00:00)" at bounding box center [696, 353] width 178 height 14
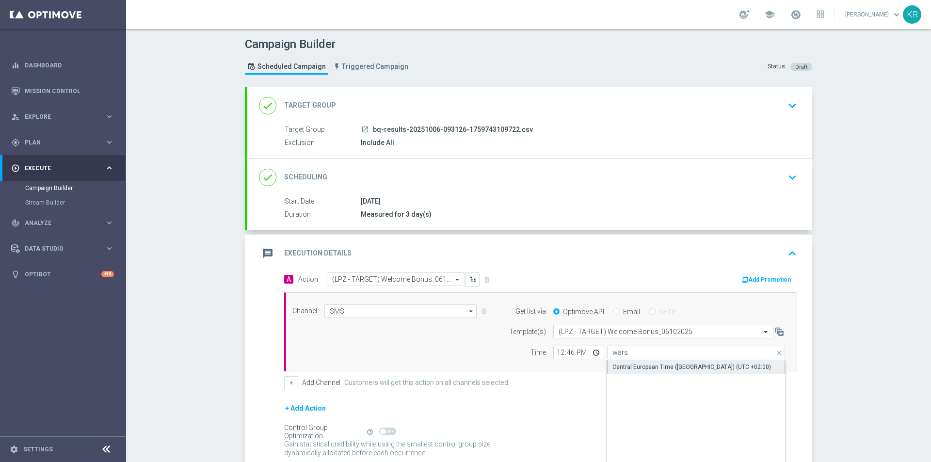
click at [627, 365] on div "Central European Time ([GEOGRAPHIC_DATA]) (UTC +02:00)" at bounding box center [691, 367] width 158 height 9
type input "Central European Time ([GEOGRAPHIC_DATA]) (UTC +02:00)"
click at [608, 375] on div "A Action Select action (LPZ - TARGET) Welcome Bonus_06102025 delete_forever Add…" at bounding box center [540, 331] width 527 height 118
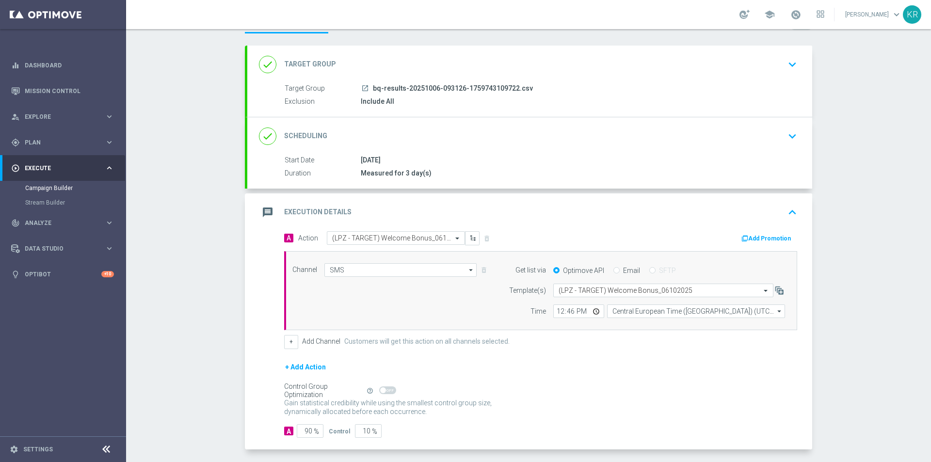
scroll to position [81, 0]
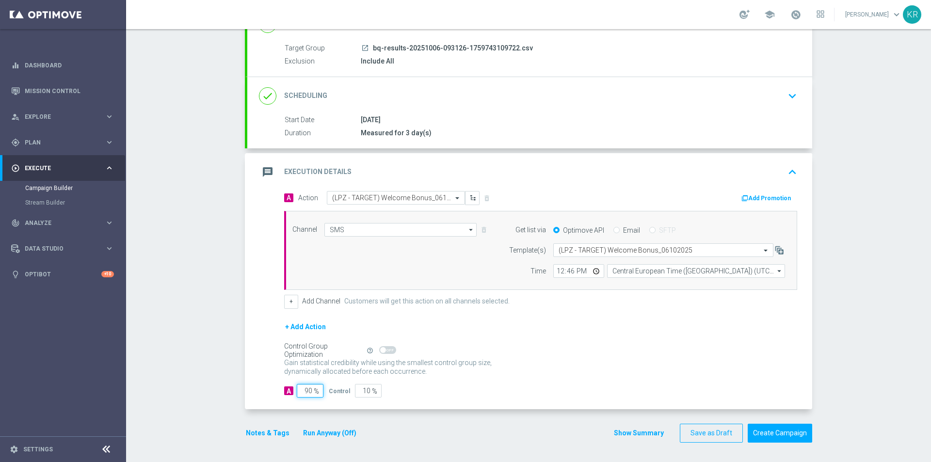
drag, startPoint x: 305, startPoint y: 390, endPoint x: 297, endPoint y: 390, distance: 7.8
click at [297, 390] on input "90" at bounding box center [310, 391] width 27 height 14
type input "10"
type input "90"
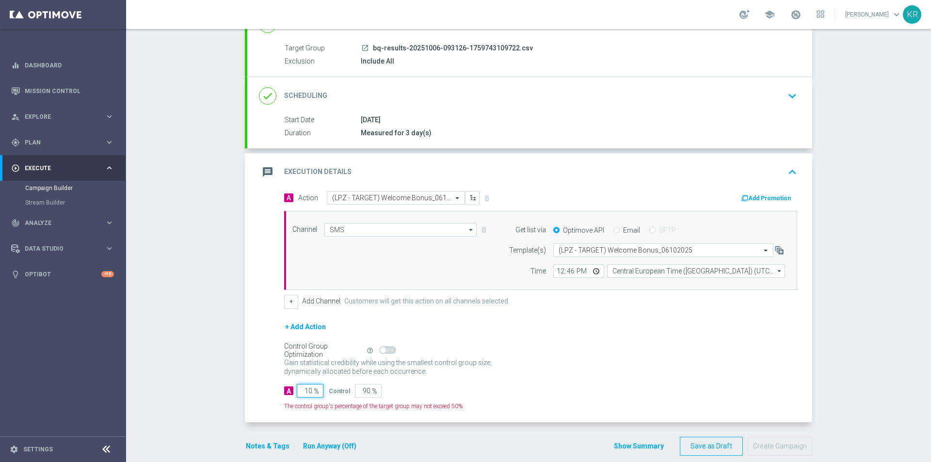
type input "100"
type input "0"
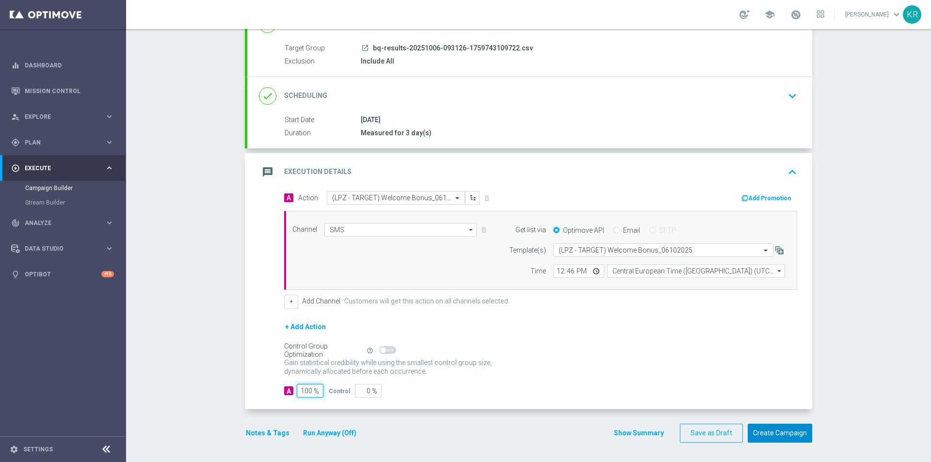
type input "100"
click at [776, 435] on button "Create Campaign" at bounding box center [779, 433] width 64 height 19
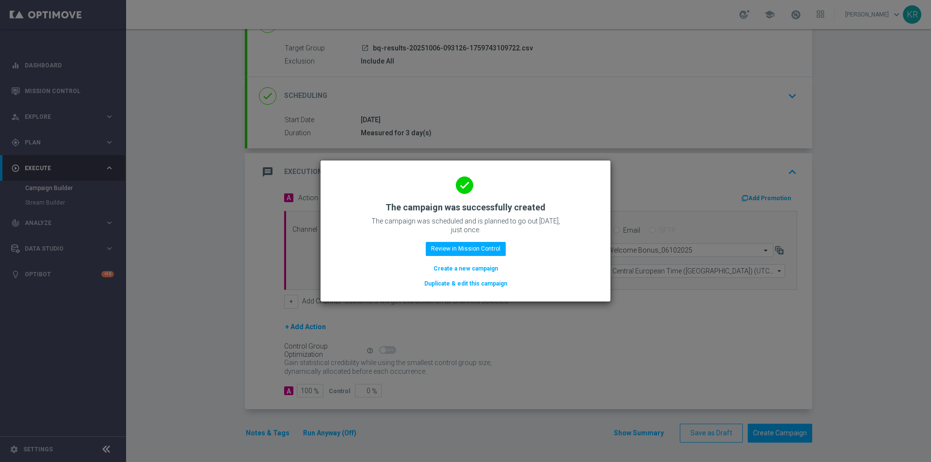
click at [463, 267] on button "Create a new campaign" at bounding box center [465, 268] width 66 height 11
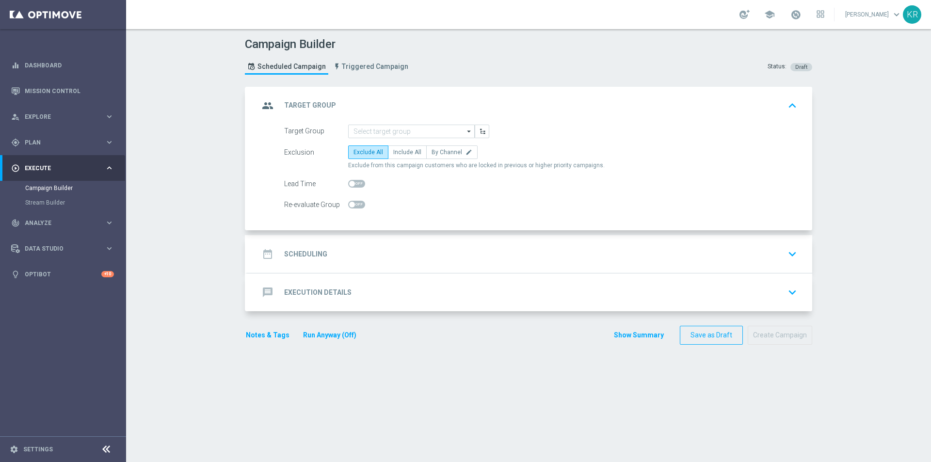
scroll to position [0, 0]
